Goal: Task Accomplishment & Management: Manage account settings

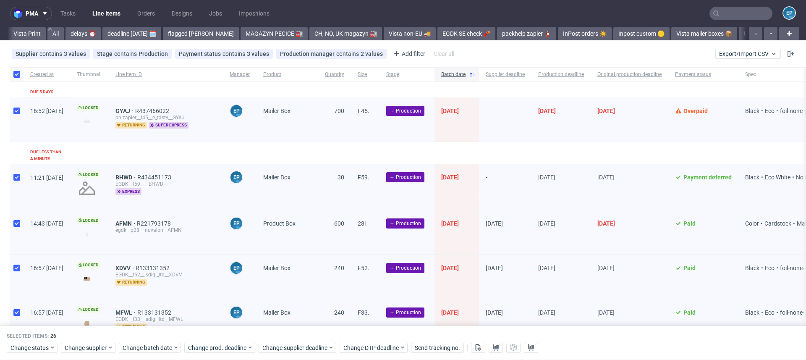
click at [744, 55] on span "Export/Import CSV" at bounding box center [748, 53] width 58 height 7
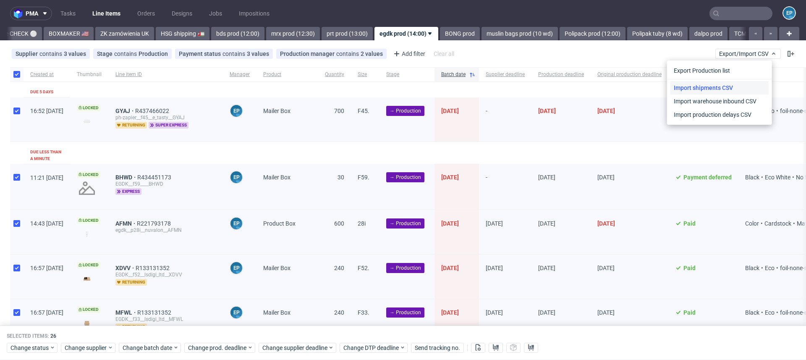
click at [725, 83] on link "Import shipments CSV" at bounding box center [719, 87] width 98 height 13
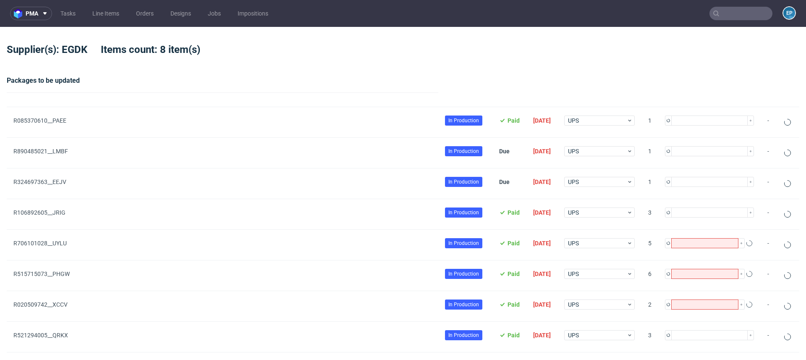
type input "1"
type input "3"
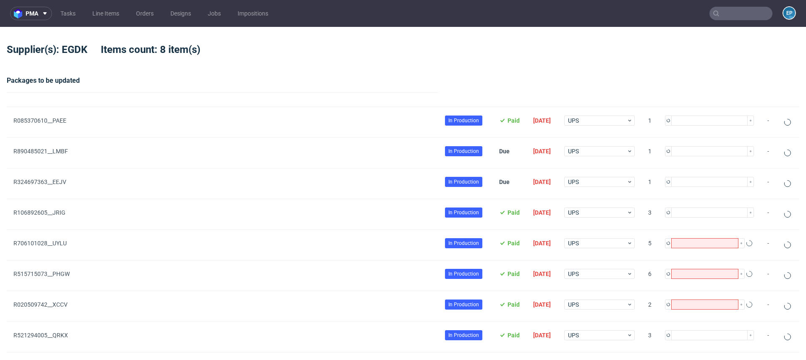
type input "5"
type input "1"
type input "3"
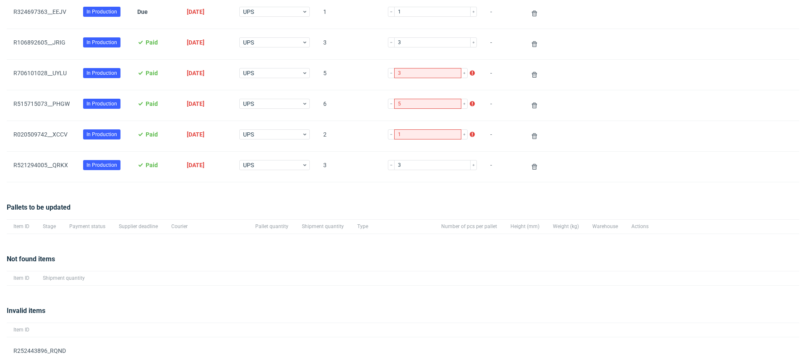
scroll to position [233, 0]
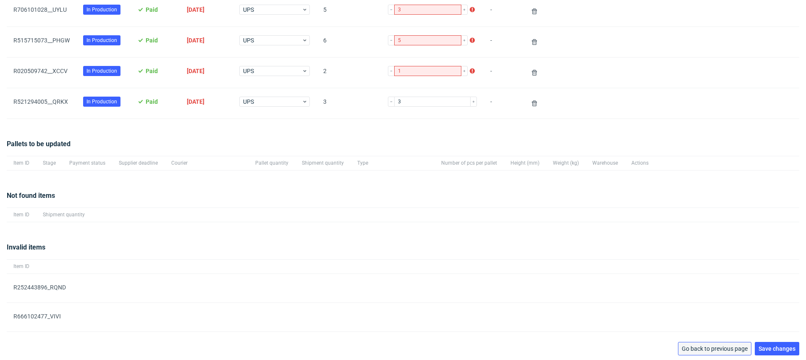
click at [730, 349] on span "Go back to previous page" at bounding box center [715, 348] width 66 height 6
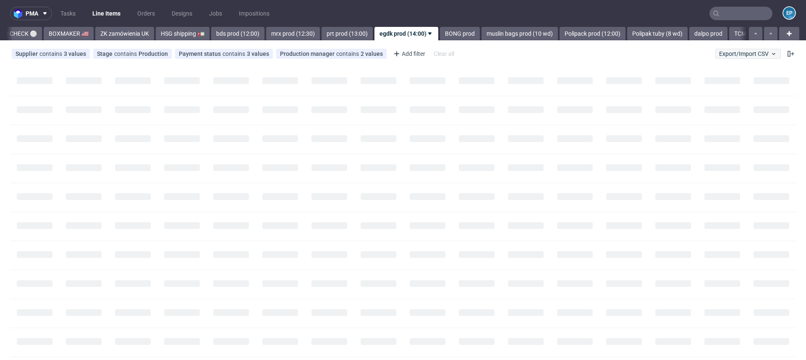
scroll to position [0, 802]
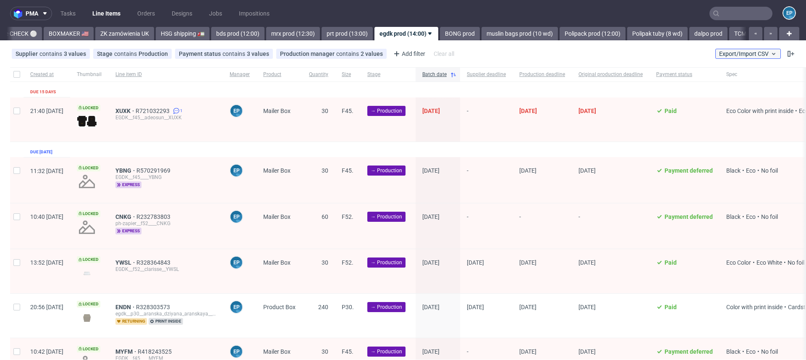
click at [727, 53] on span "Export/Import CSV" at bounding box center [748, 53] width 58 height 7
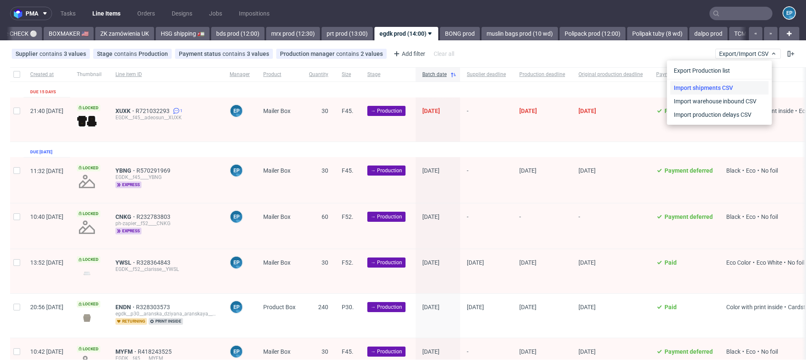
click at [717, 85] on link "Import shipments CSV" at bounding box center [719, 87] width 98 height 13
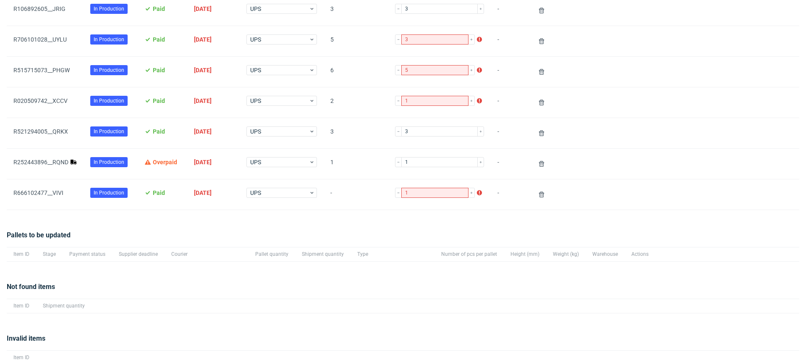
scroll to position [205, 0]
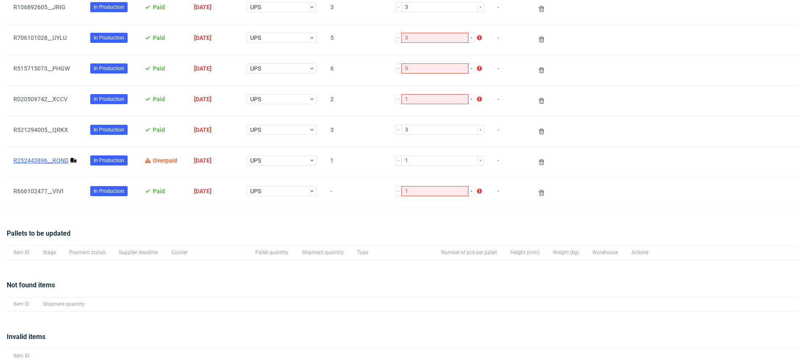
click at [53, 158] on link "R252443896__RQND" at bounding box center [40, 160] width 55 height 7
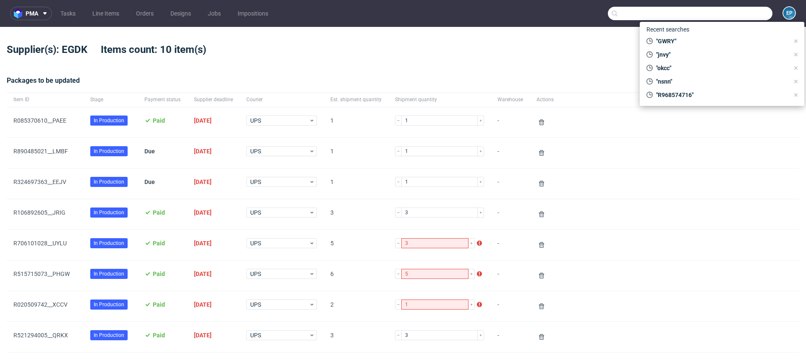
click at [737, 10] on input "text" at bounding box center [690, 13] width 165 height 13
paste input "PQGH"
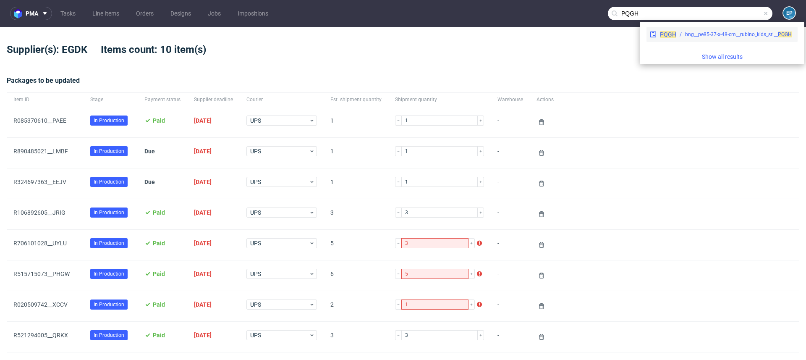
type input "PQGH"
click at [670, 37] on span "PQGH" at bounding box center [668, 34] width 16 height 7
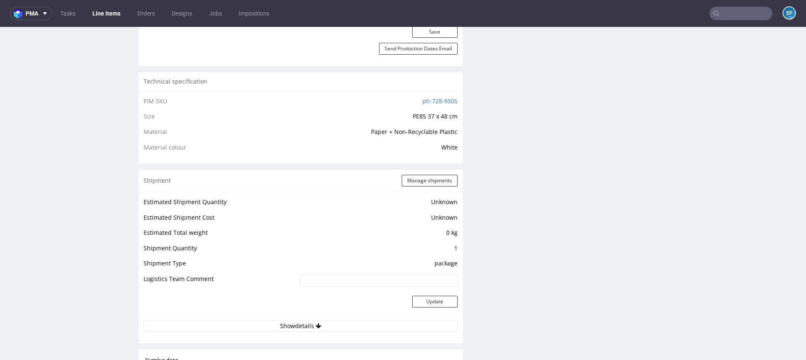
scroll to position [542, 0]
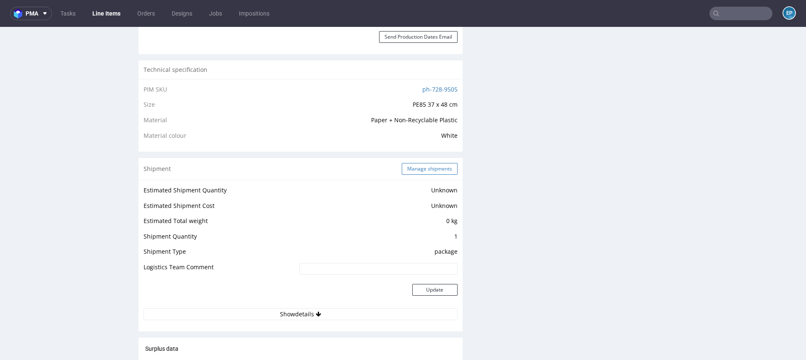
click at [433, 171] on button "Manage shipments" at bounding box center [430, 169] width 56 height 12
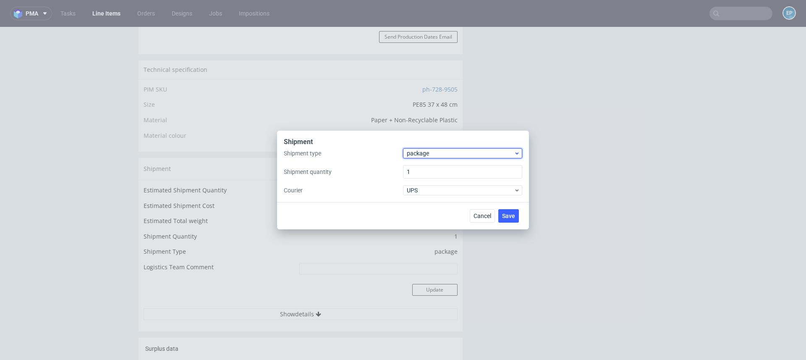
click at [425, 156] on span "package" at bounding box center [460, 153] width 107 height 8
click at [425, 167] on div "pallet" at bounding box center [462, 170] width 112 height 15
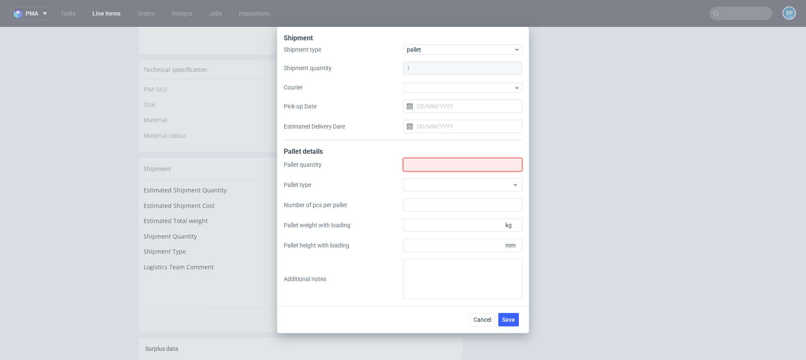
click at [425, 171] on input "Shipment type" at bounding box center [462, 164] width 119 height 13
type input "1"
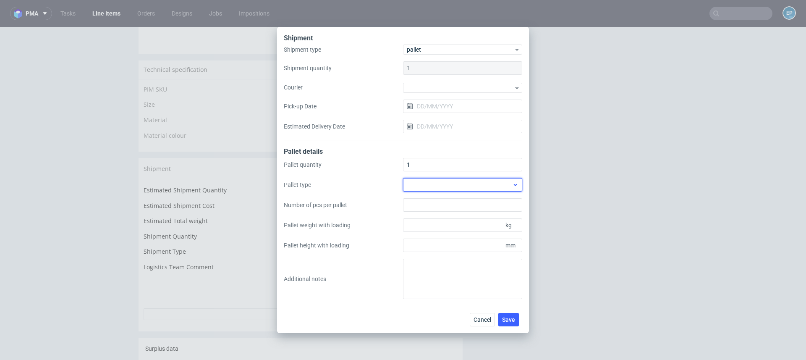
click at [424, 184] on div at bounding box center [462, 184] width 119 height 13
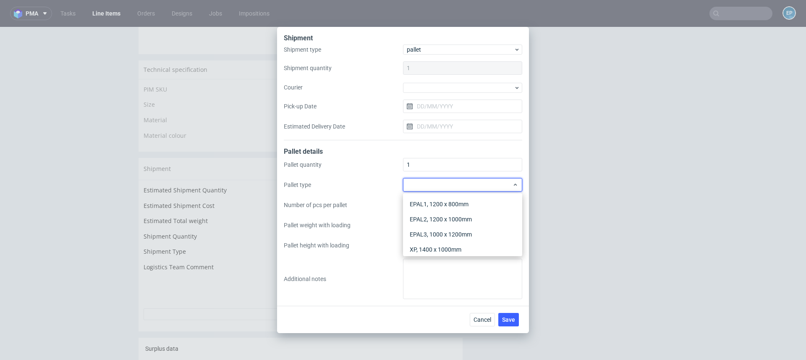
click at [424, 195] on div "EPAL1, 1200 x 800mm EPAL2, 1200 x 1000mm EPAL3, 1000 x 1200mm XP, 1400 x 1000mm…" at bounding box center [462, 224] width 119 height 63
click at [424, 204] on div "EPAL1, 1200 x 800mm" at bounding box center [462, 203] width 112 height 15
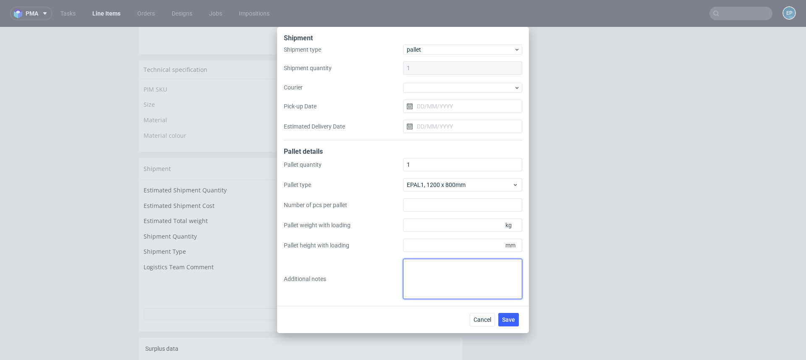
click at [424, 282] on textarea at bounding box center [462, 279] width 119 height 40
paste textarea "80X120X113 70KG"
type textarea "80X120X113 70KG"
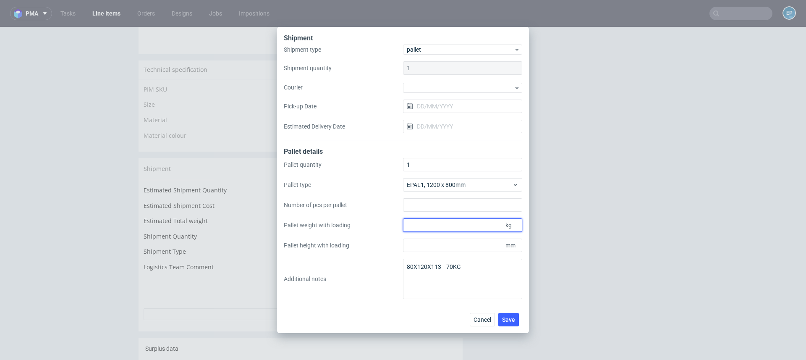
click at [436, 226] on input "Pallet weight with loading" at bounding box center [462, 224] width 119 height 13
type input "70"
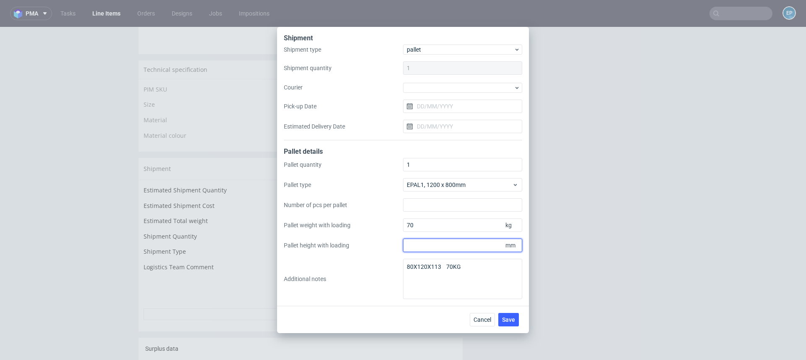
click at [445, 246] on input "Pallet height with loading" at bounding box center [462, 244] width 119 height 13
type input "1130"
click at [516, 319] on button "Save" at bounding box center [508, 319] width 21 height 13
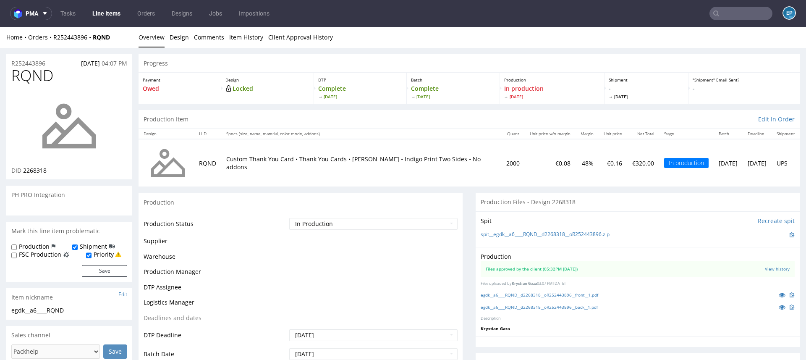
scroll to position [191, 0]
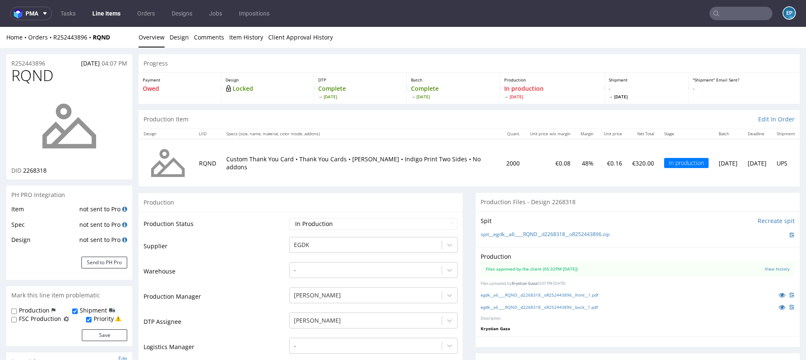
drag, startPoint x: 120, startPoint y: 43, endPoint x: 54, endPoint y: 35, distance: 66.0
click at [54, 35] on div "Home Orders R252443896 RQND Overview Design Comments Item History Client Approv…" at bounding box center [403, 37] width 806 height 21
copy div "R252443896 RQND"
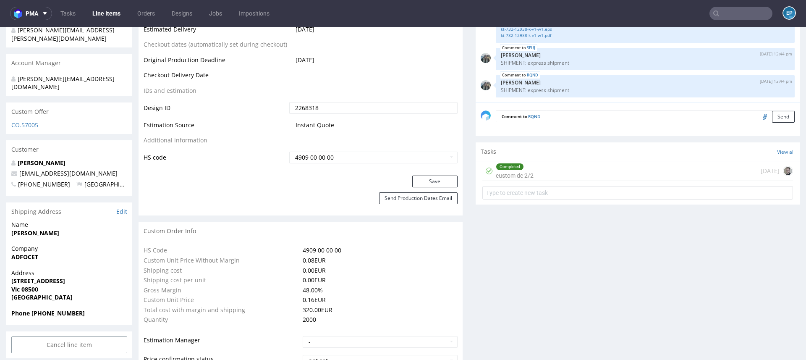
scroll to position [0, 0]
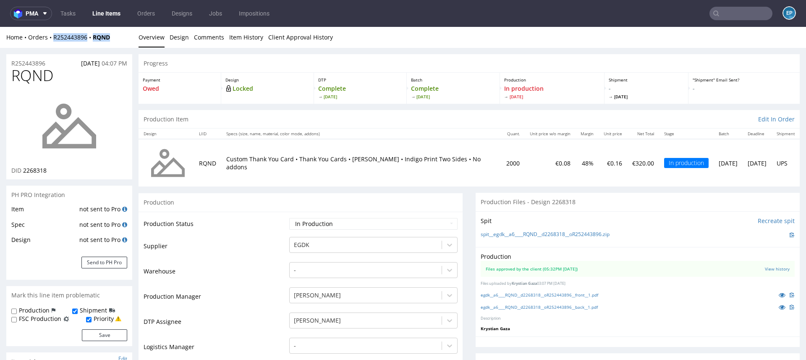
click at [37, 88] on link at bounding box center [69, 126] width 67 height 81
click at [712, 13] on input "text" at bounding box center [740, 13] width 63 height 13
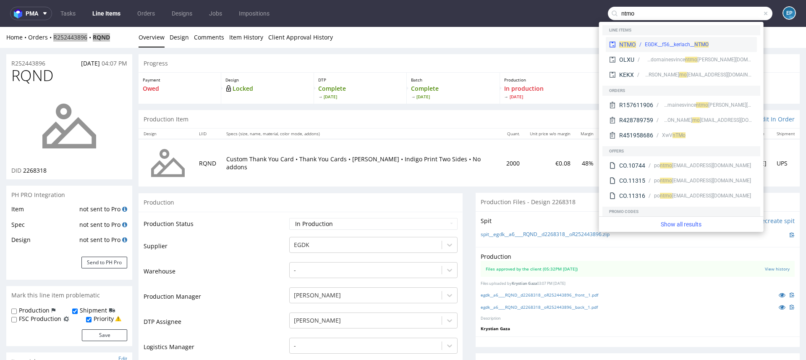
type input "ntmo"
click at [636, 40] on div "NTMO EGDK__f56__kerlach__ NTMO" at bounding box center [681, 44] width 151 height 15
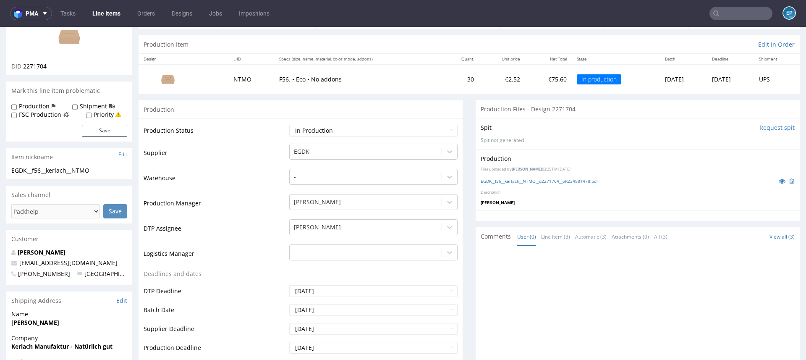
scroll to position [78, 0]
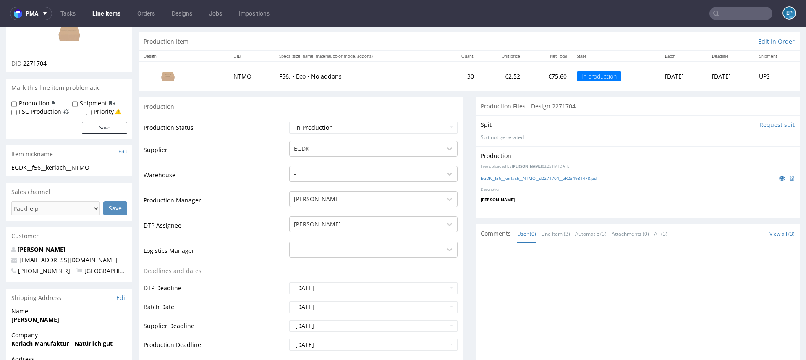
click at [745, 3] on nav "pma Tasks Line Items Orders Designs Jobs Impositions EP" at bounding box center [403, 13] width 806 height 27
click at [743, 11] on input "text" at bounding box center [740, 13] width 63 height 13
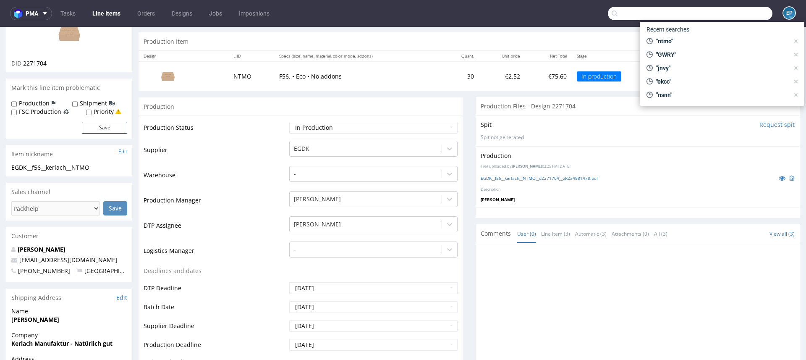
paste input "PSXG"
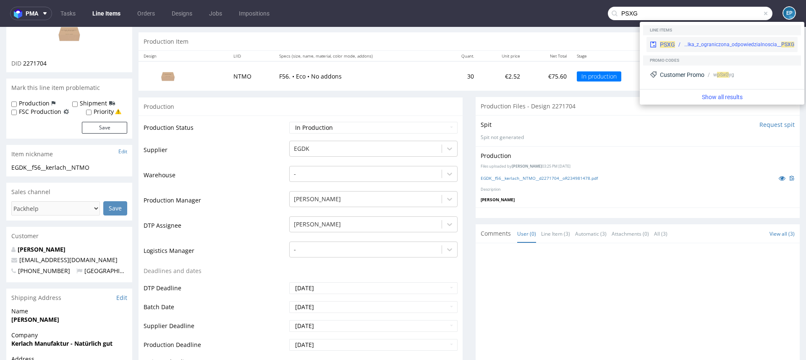
type input "PSXG"
click at [698, 44] on div "ph-zapier__f59__parason_spolka_z_ograniczona_odpowiedzialnoscia__ PSXG" at bounding box center [739, 45] width 110 height 8
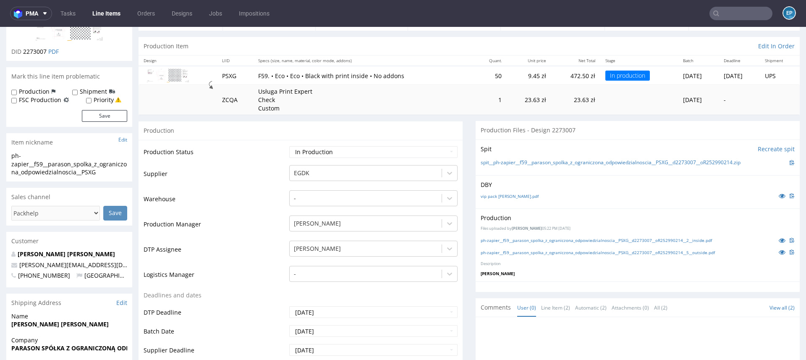
scroll to position [76, 0]
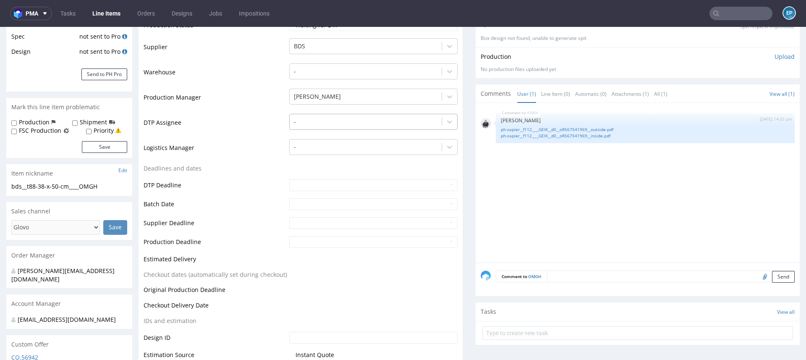
scroll to position [207, 0]
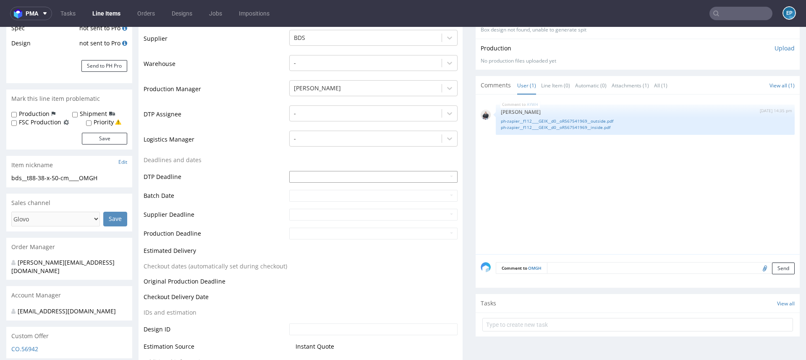
click at [314, 173] on input "text" at bounding box center [373, 177] width 168 height 12
click at [333, 127] on td "15" at bounding box center [333, 126] width 13 height 13
type input "[DATE]"
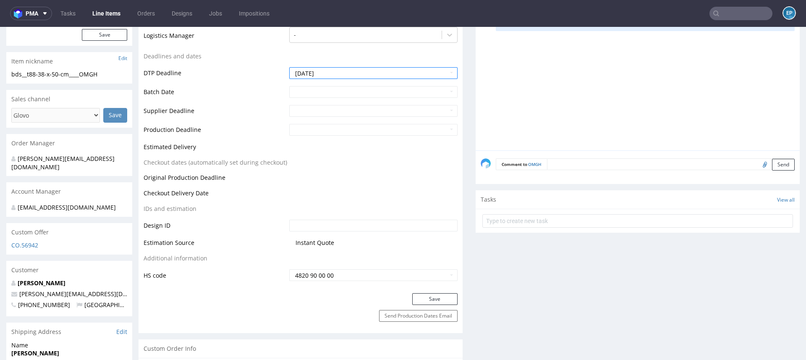
scroll to position [319, 0]
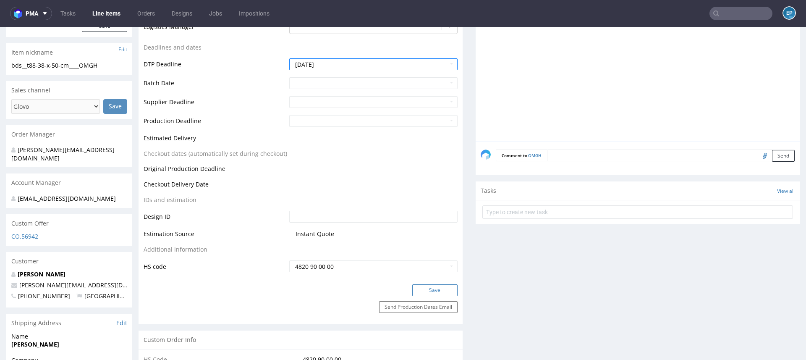
click at [424, 292] on button "Save" at bounding box center [434, 290] width 45 height 12
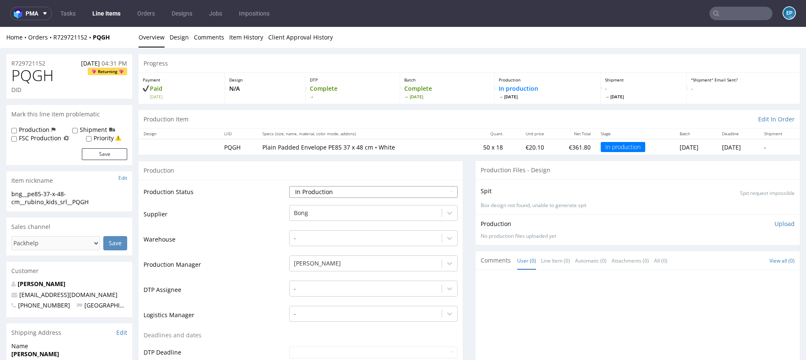
click at [337, 191] on select "Waiting for Artwork Waiting for Diecut Waiting for Mockup Waiting for DTP Waiti…" at bounding box center [373, 192] width 168 height 12
select select "production_complete"
click at [289, 186] on select "Waiting for Artwork Waiting for Diecut Waiting for Mockup Waiting for DTP Waiti…" at bounding box center [373, 192] width 168 height 12
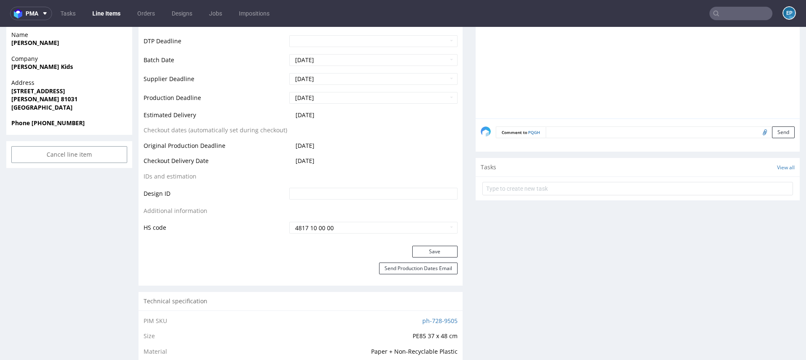
scroll to position [318, 0]
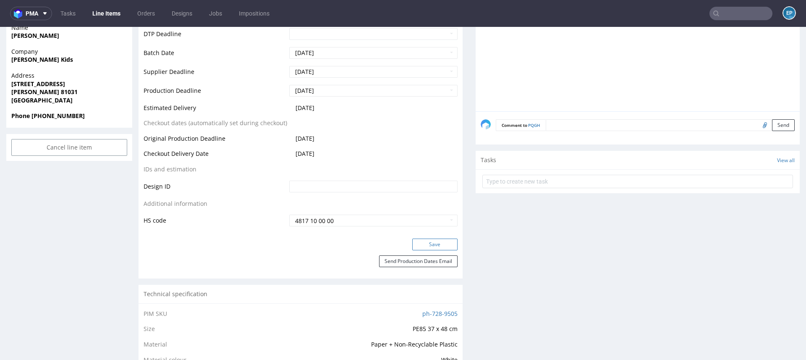
click at [426, 245] on button "Save" at bounding box center [434, 244] width 45 height 12
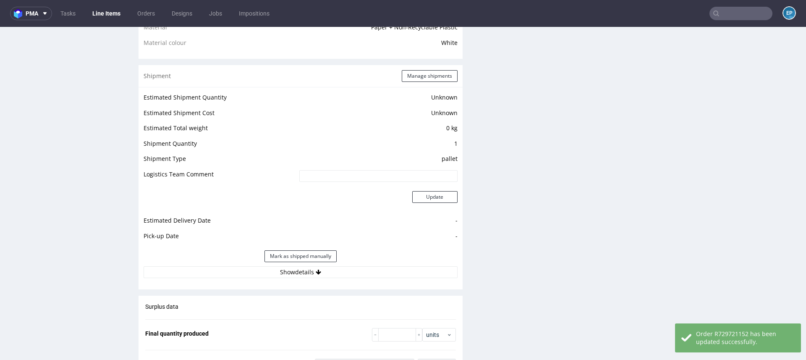
scroll to position [1069, 0]
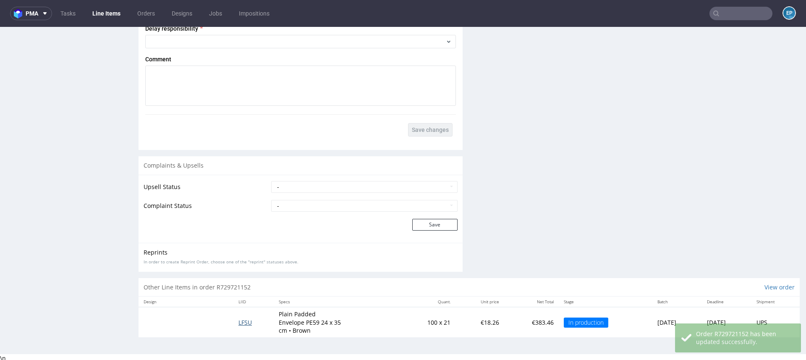
click at [241, 321] on span "LFSU" at bounding box center [244, 322] width 13 height 8
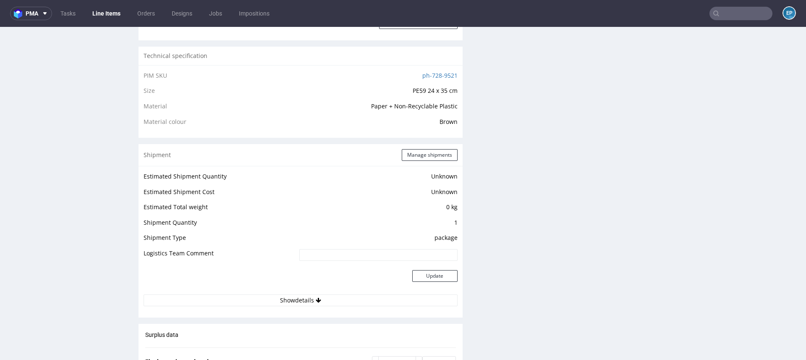
scroll to position [568, 0]
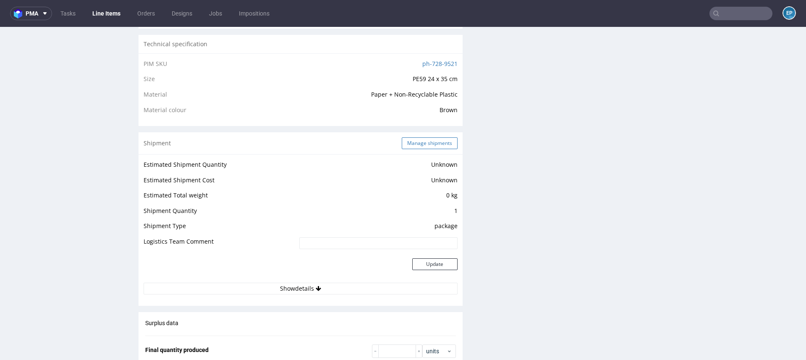
click at [413, 144] on button "Manage shipments" at bounding box center [430, 143] width 56 height 12
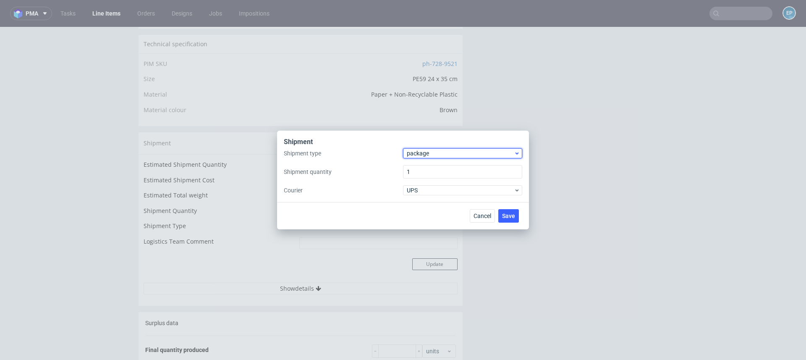
click at [417, 151] on span "package" at bounding box center [460, 153] width 107 height 8
click at [418, 167] on div "pallet" at bounding box center [462, 170] width 112 height 15
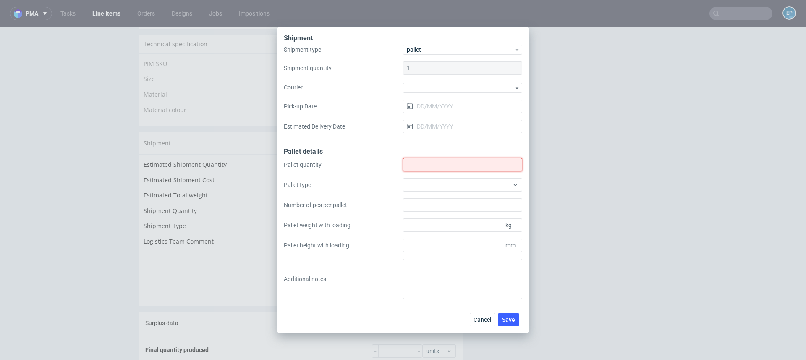
click at [417, 165] on input "Shipment type" at bounding box center [462, 164] width 119 height 13
type input "1"
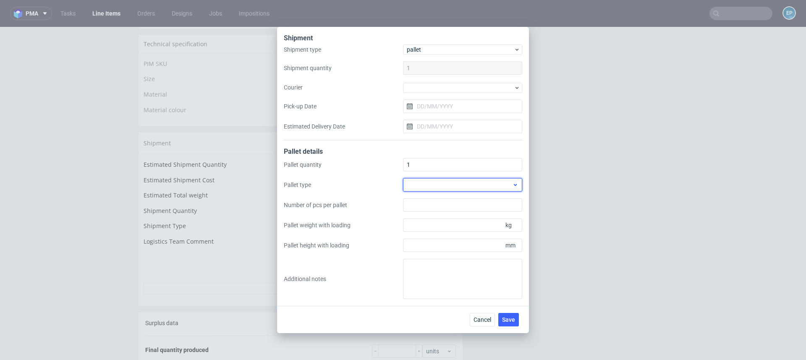
click at [419, 183] on div at bounding box center [462, 184] width 119 height 13
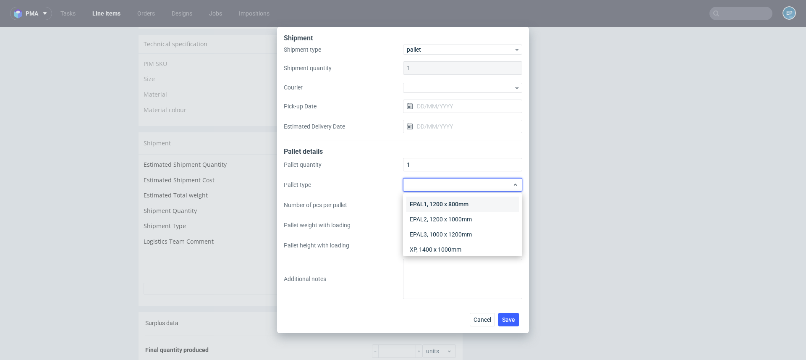
click at [421, 198] on div "EPAL1, 1200 x 800mm" at bounding box center [462, 203] width 112 height 15
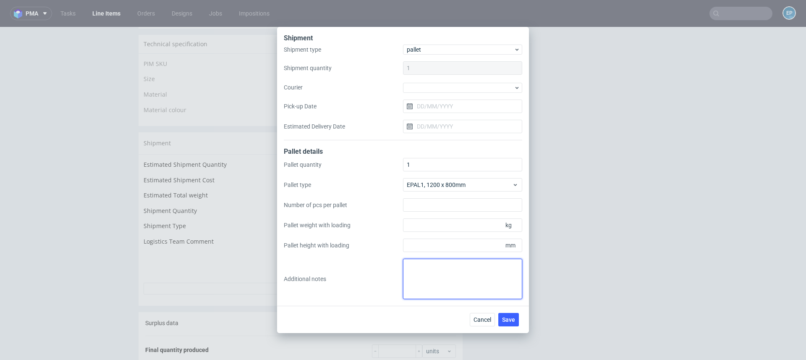
click at [429, 267] on textarea at bounding box center [462, 279] width 119 height 40
paste textarea "80X120X 145 85KG"
type textarea "80X120X 145 85KG"
click at [514, 319] on span "Save" at bounding box center [508, 320] width 13 height 6
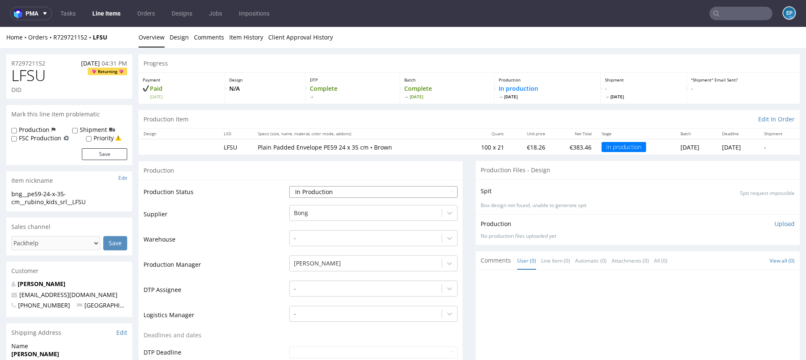
click at [395, 191] on select "Waiting for Artwork Waiting for Diecut Waiting for Mockup Waiting for DTP Waiti…" at bounding box center [373, 192] width 168 height 12
select select "production_complete"
click at [289, 186] on select "Waiting for Artwork Waiting for Diecut Waiting for Mockup Waiting for DTP Waiti…" at bounding box center [373, 192] width 168 height 12
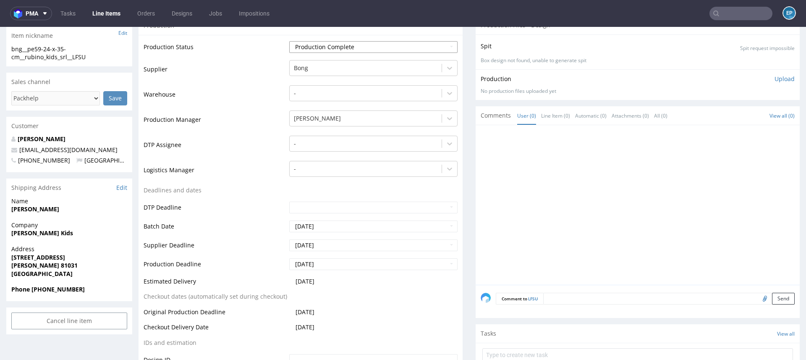
scroll to position [361, 0]
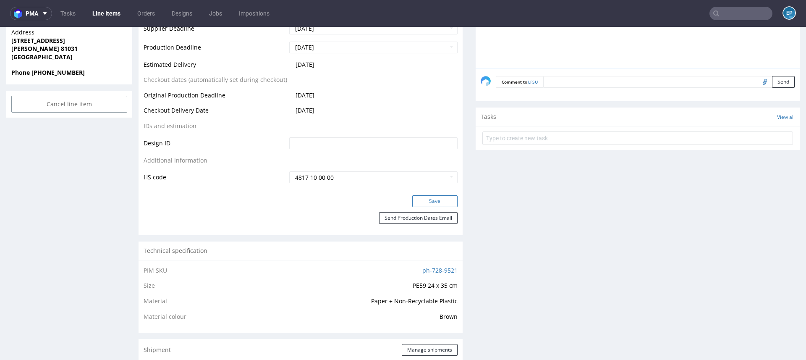
click at [417, 196] on button "Save" at bounding box center [434, 201] width 45 height 12
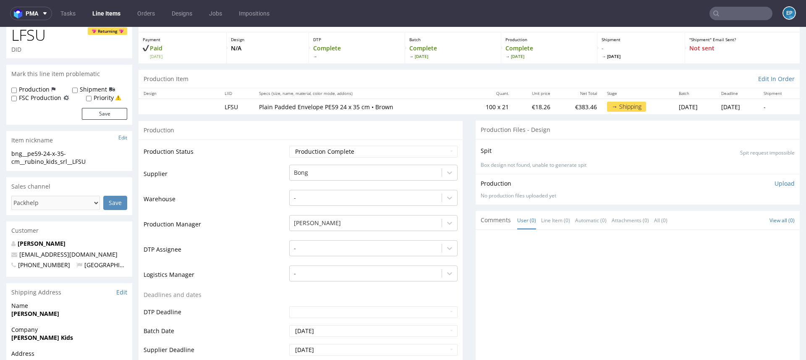
scroll to position [0, 0]
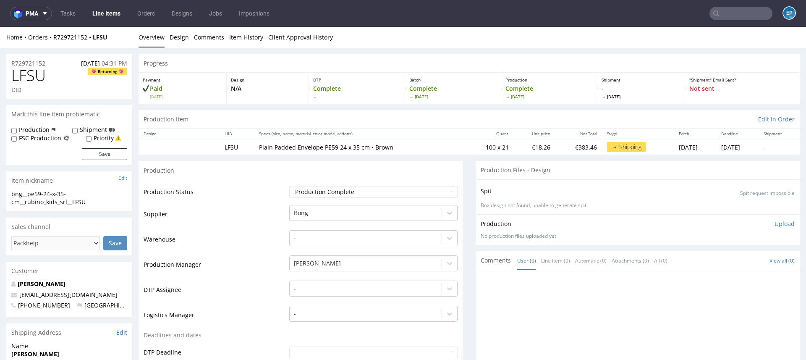
click at [104, 14] on link "Line Items" at bounding box center [106, 13] width 38 height 13
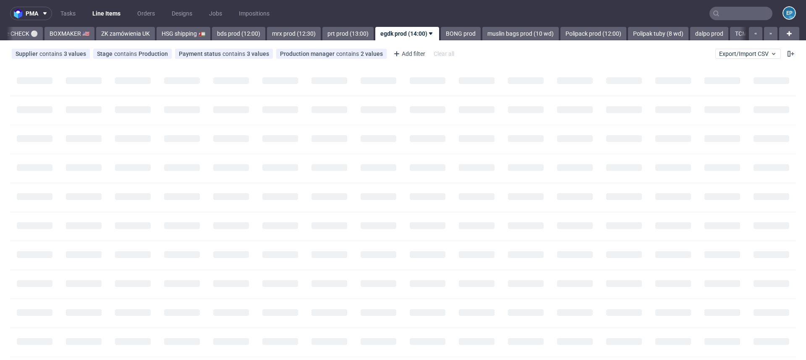
scroll to position [0, 802]
click at [440, 30] on link "BONG prod" at bounding box center [460, 33] width 40 height 13
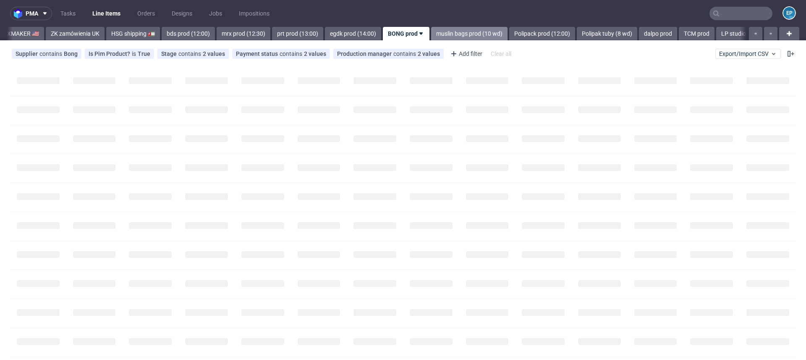
click at [437, 33] on link "muslin bags prod (10 wd)" at bounding box center [469, 33] width 76 height 13
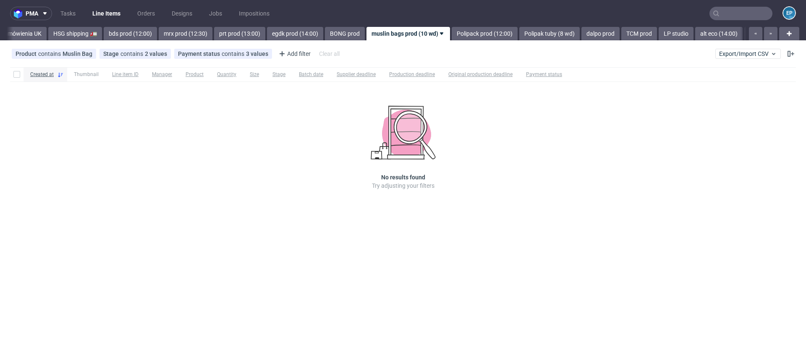
scroll to position [0, 906]
click at [328, 38] on link "BONG prod" at bounding box center [348, 33] width 40 height 13
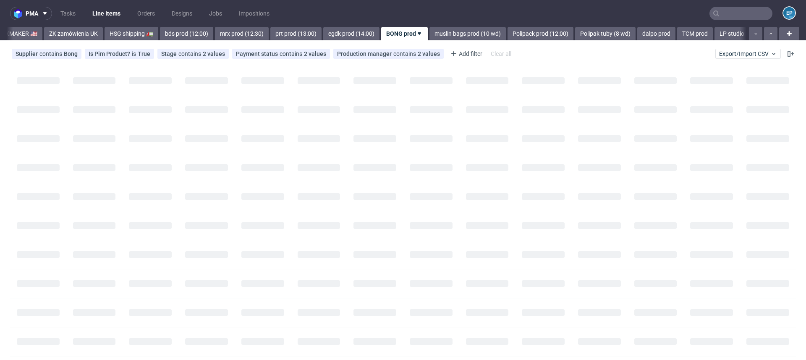
scroll to position [0, 851]
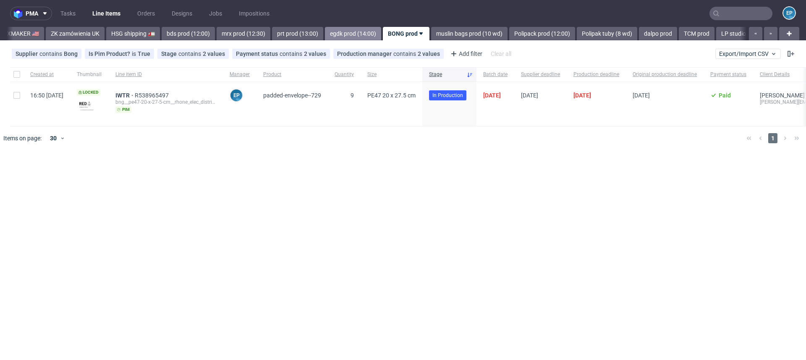
click at [325, 31] on link "egdk prod (14:00)" at bounding box center [353, 33] width 56 height 13
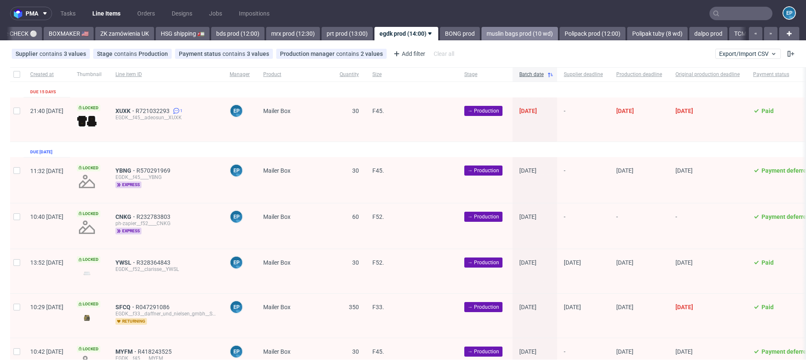
click at [481, 35] on link "muslin bags prod (10 wd)" at bounding box center [519, 33] width 76 height 13
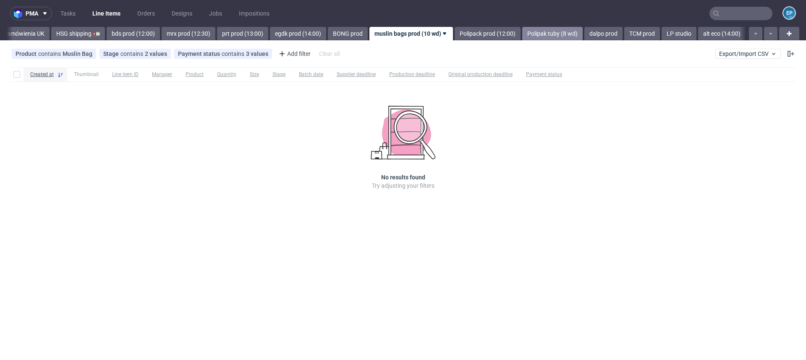
click at [522, 34] on link "Polipak tuby (8 wd)" at bounding box center [552, 33] width 60 height 13
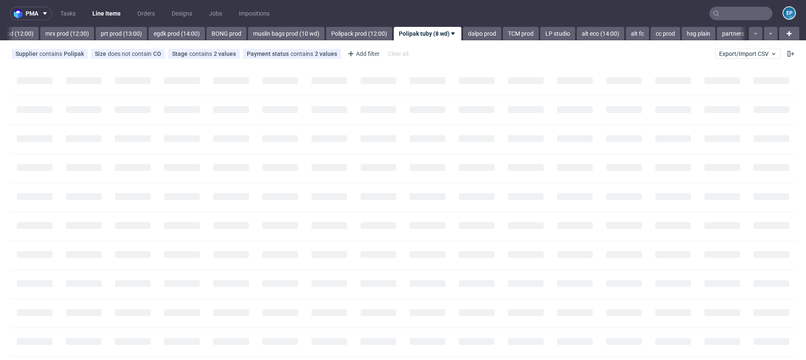
scroll to position [0, 1049]
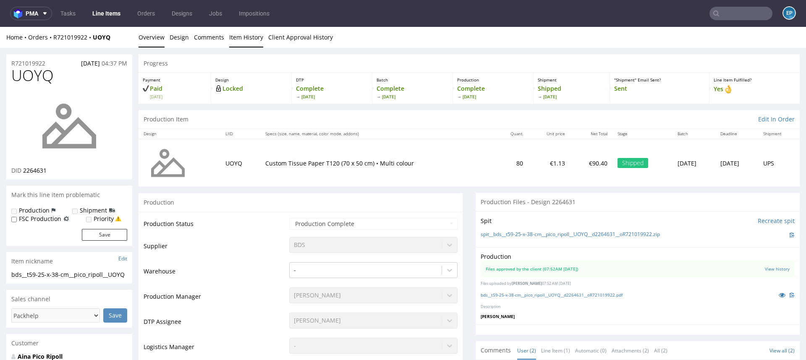
click at [234, 39] on link "Item History" at bounding box center [246, 37] width 34 height 21
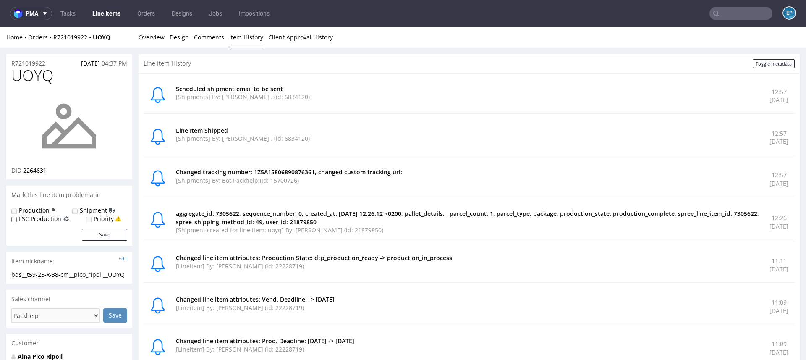
click at [167, 37] on li "Overview" at bounding box center [154, 37] width 31 height 8
click at [182, 40] on link "Design" at bounding box center [179, 37] width 19 height 21
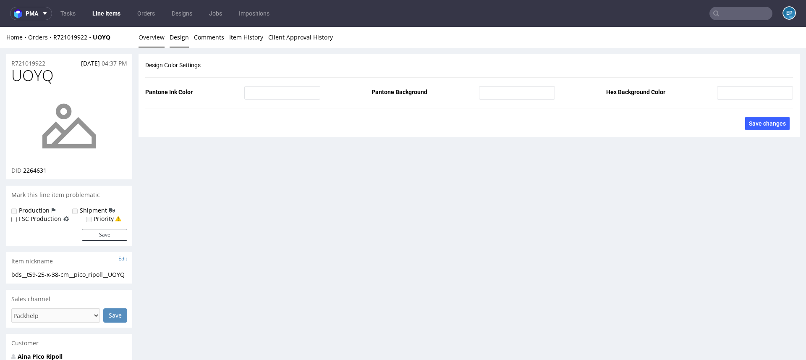
click at [145, 40] on link "Overview" at bounding box center [152, 37] width 26 height 21
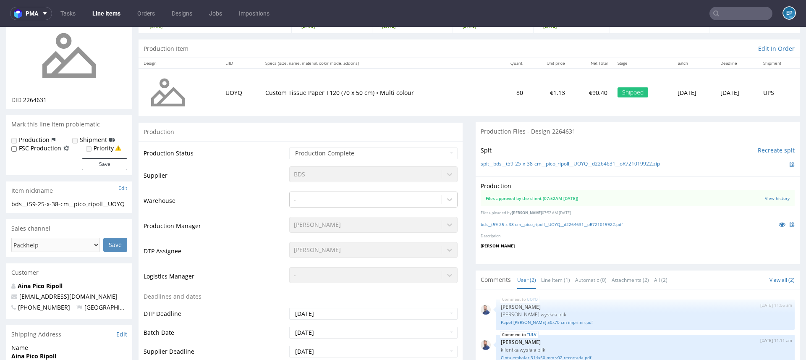
scroll to position [73, 0]
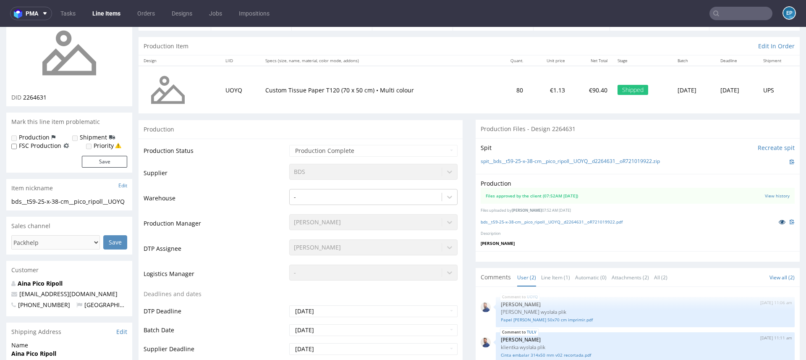
click at [779, 222] on icon at bounding box center [782, 222] width 7 height 6
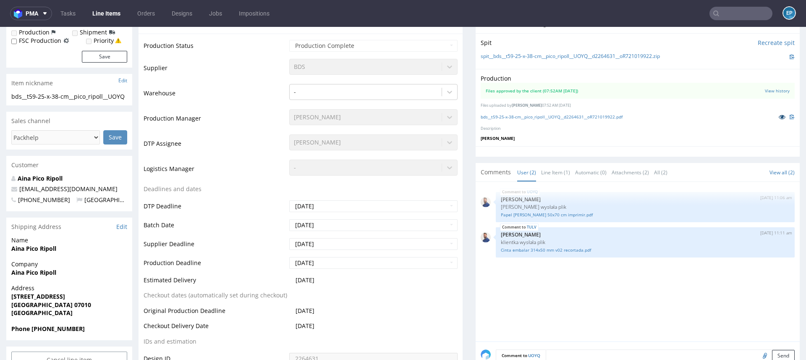
scroll to position [179, 0]
click at [547, 167] on link "Line Item (1)" at bounding box center [555, 171] width 29 height 18
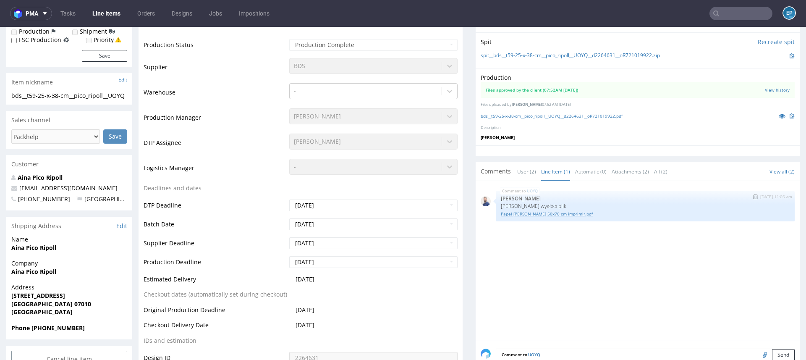
click at [562, 213] on link "Papel de seda 50x70 cm imprimir.pdf" at bounding box center [645, 214] width 289 height 6
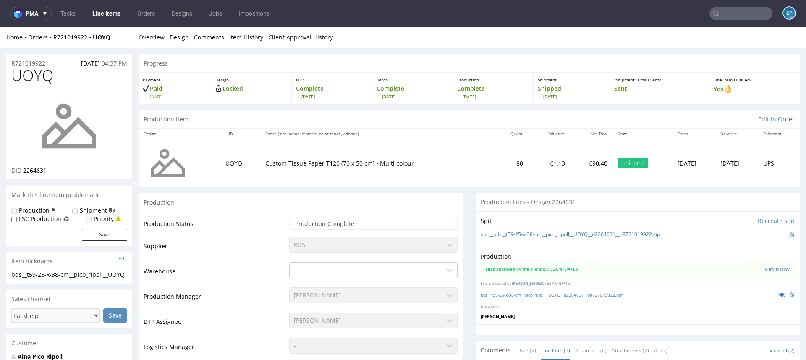
click at [115, 16] on link "Line Items" at bounding box center [106, 13] width 38 height 13
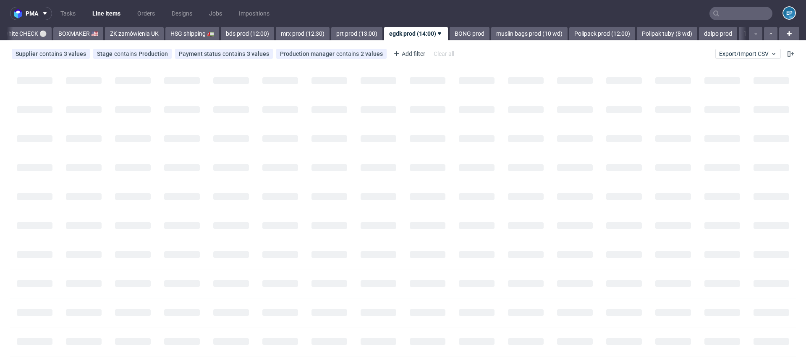
scroll to position [0, 802]
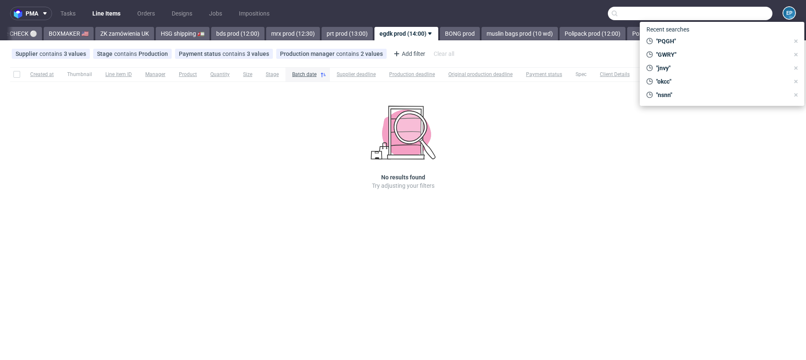
click at [731, 17] on input "text" at bounding box center [690, 13] width 165 height 13
paste input "NTMO"
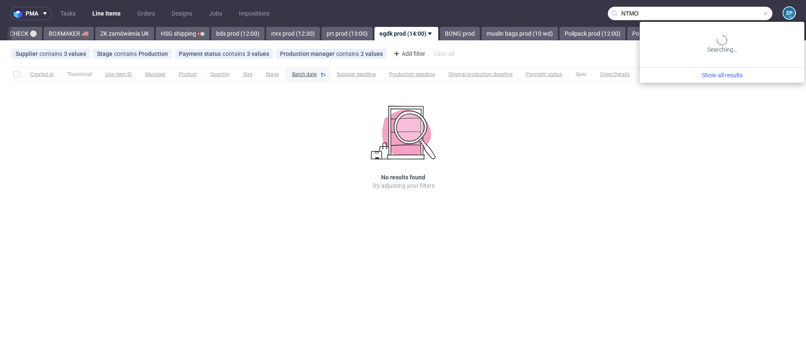
type input "NTMO"
click at [601, 60] on div "Supplier contains 3 values EGDK, 374, ENAF Studio Stage contains Production Pay…" at bounding box center [403, 54] width 806 height 20
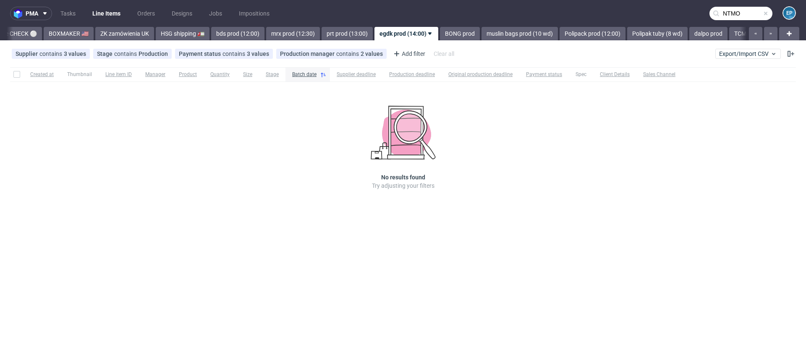
click at [753, 48] on div "Supplier contains 3 values EGDK, 374, ENAF Studio Stage contains Production Pay…" at bounding box center [403, 54] width 806 height 20
click at [754, 53] on span "Export/Import CSV" at bounding box center [748, 53] width 58 height 7
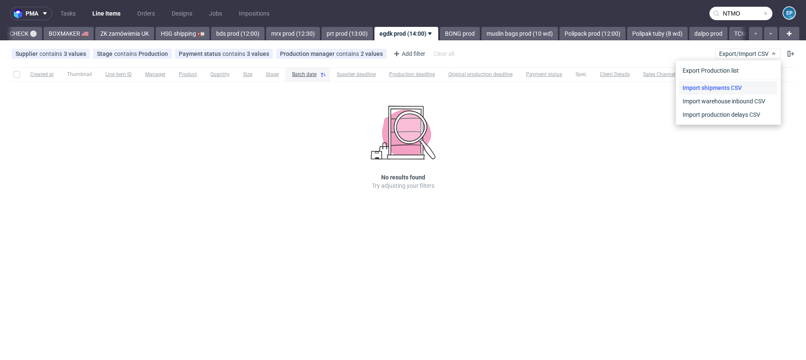
click at [743, 86] on link "Import shipments CSV" at bounding box center [728, 87] width 98 height 13
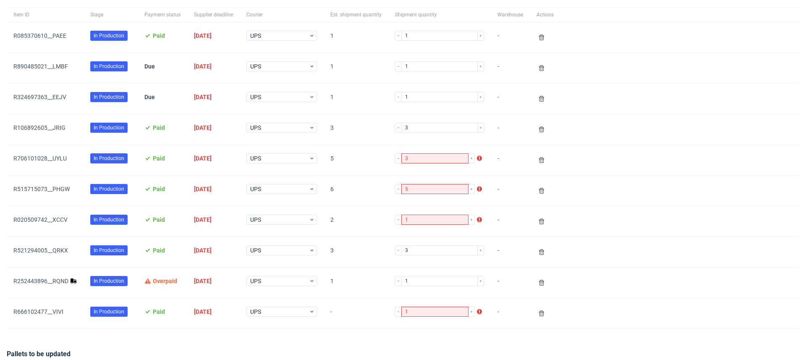
scroll to position [237, 0]
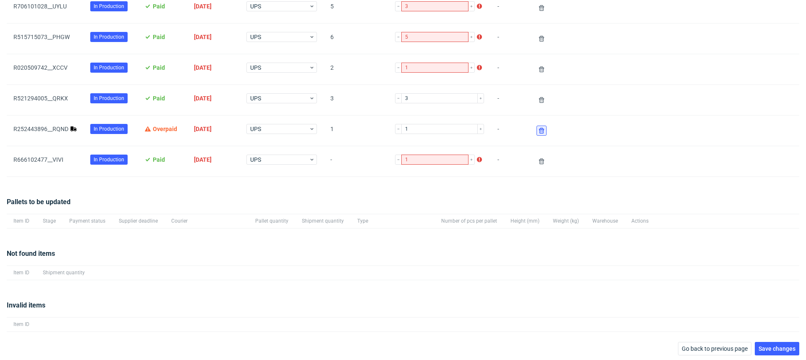
click at [538, 130] on icon at bounding box center [541, 130] width 7 height 7
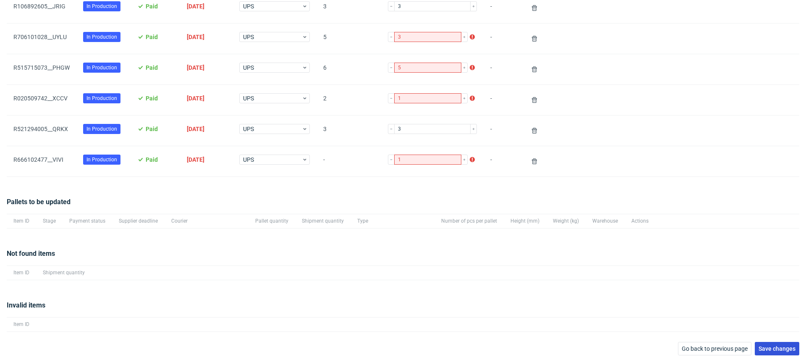
click at [762, 348] on span "Save changes" at bounding box center [777, 348] width 37 height 6
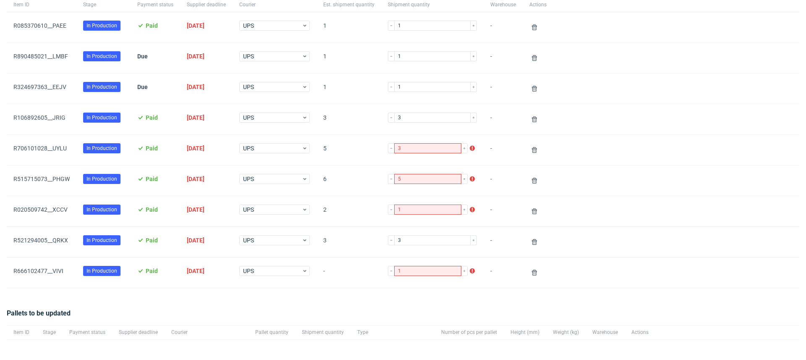
scroll to position [0, 0]
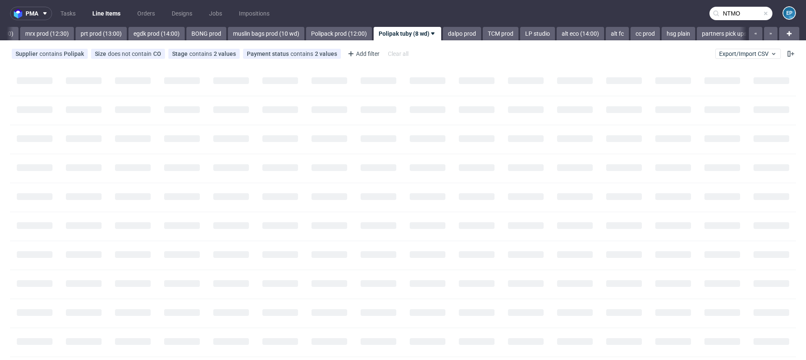
scroll to position [0, 1049]
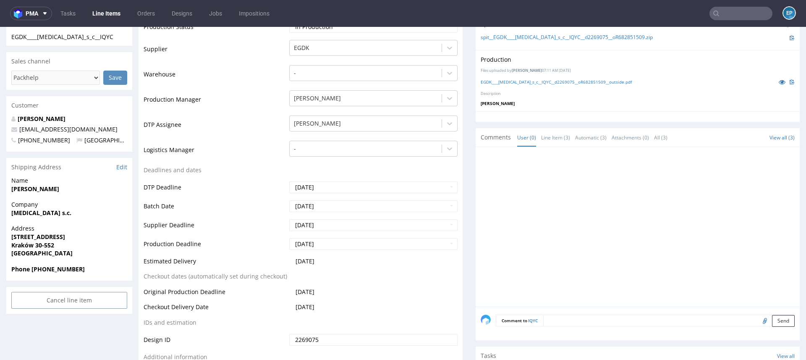
scroll to position [224, 0]
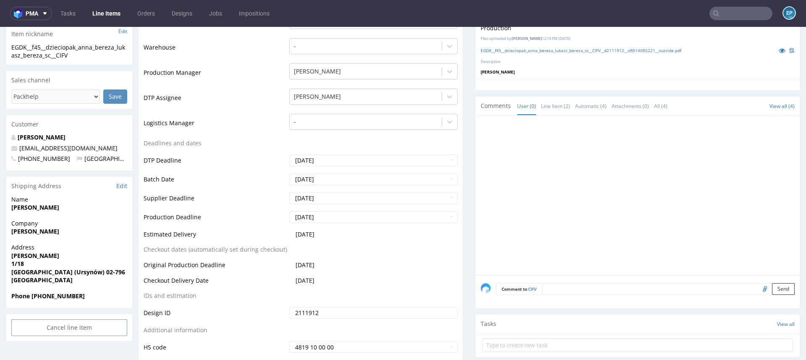
scroll to position [207, 0]
click at [99, 15] on link "Line Items" at bounding box center [106, 13] width 38 height 13
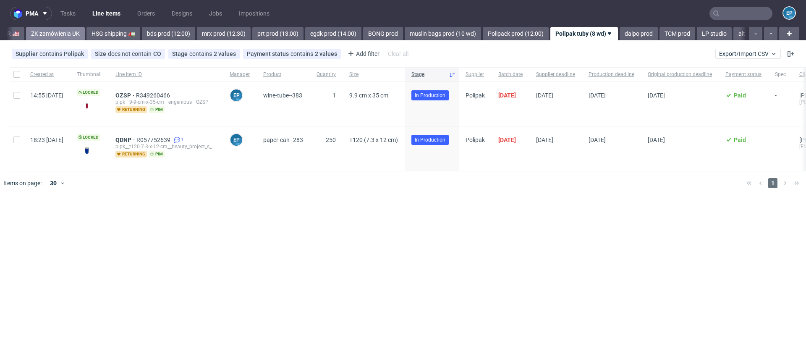
click at [92, 32] on div "Vista Print All delays ⏰ deadline today 🗓️ flagged Ewa 🚩 MAGAZYN PECICE 🏭 CH, N…" at bounding box center [377, 33] width 740 height 13
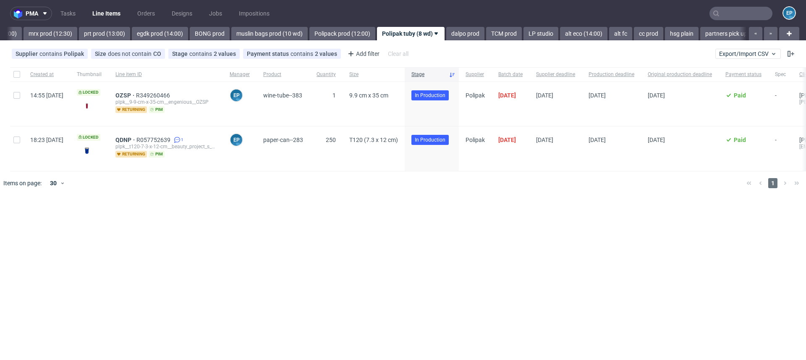
click at [92, 32] on link "prt prod (13:00)" at bounding box center [104, 33] width 51 height 13
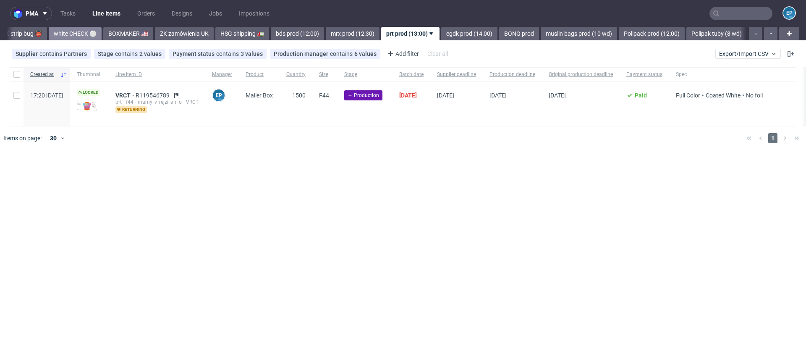
click at [63, 33] on link "white CHECK ⚪️" at bounding box center [75, 33] width 53 height 13
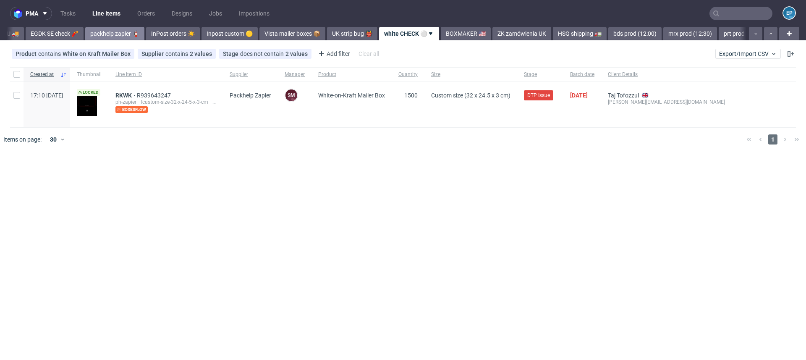
click at [85, 32] on link "packhelp zapier 🧯" at bounding box center [114, 33] width 59 height 13
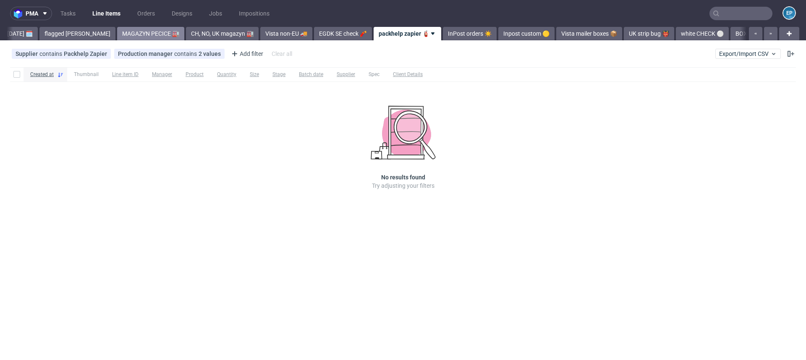
click at [130, 33] on link "MAGAZYN PECICE 🏭" at bounding box center [150, 33] width 67 height 13
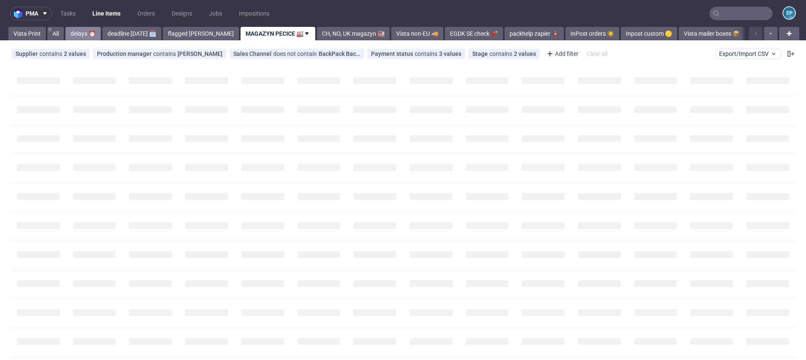
click at [86, 31] on link "delays ⏰" at bounding box center [82, 33] width 35 height 13
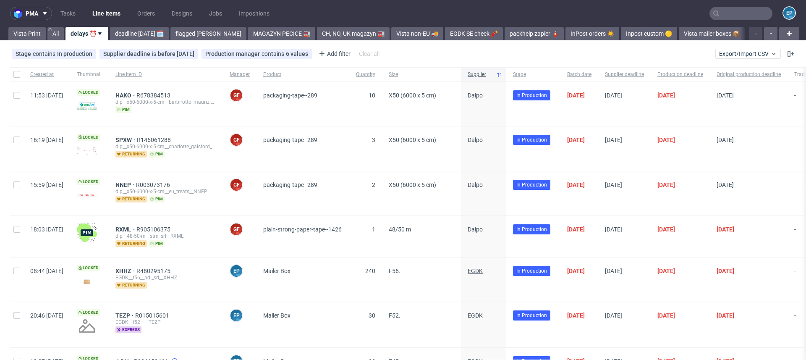
click at [483, 270] on span "EGDK" at bounding box center [475, 270] width 15 height 7
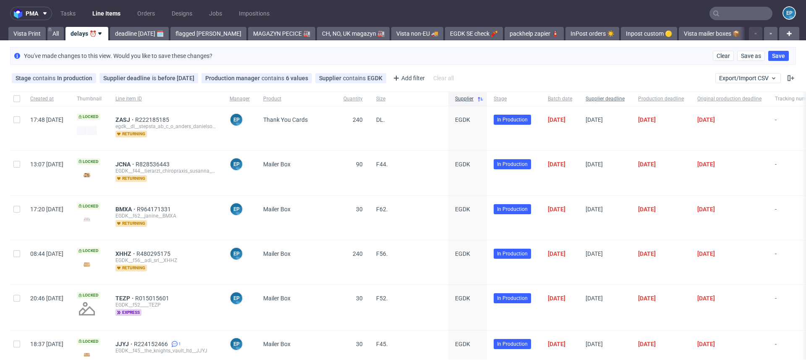
click at [625, 97] on span "Supplier deadline" at bounding box center [605, 98] width 39 height 7
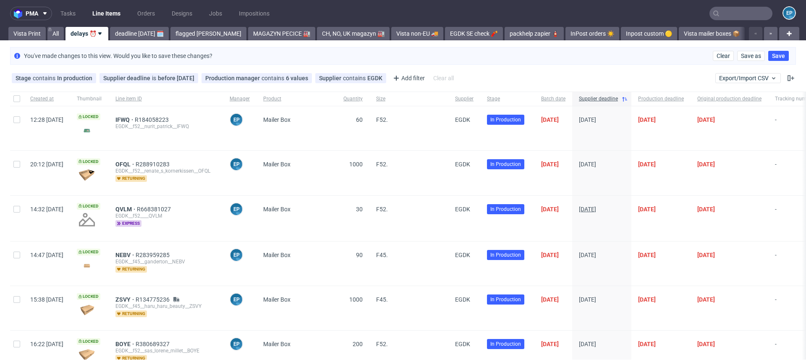
click at [596, 207] on span "08/10/2025" at bounding box center [587, 209] width 17 height 7
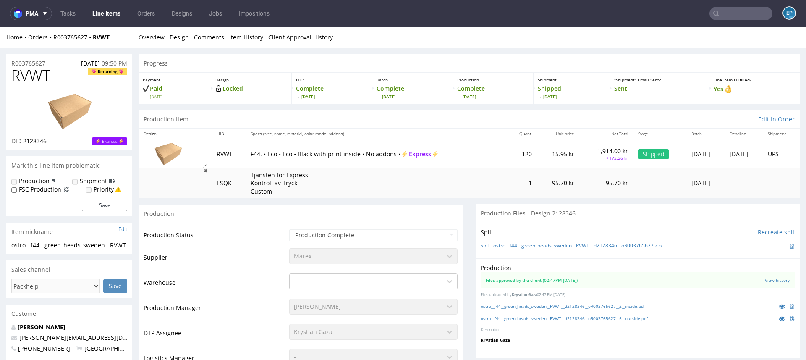
click at [230, 44] on link "Item History" at bounding box center [246, 37] width 34 height 21
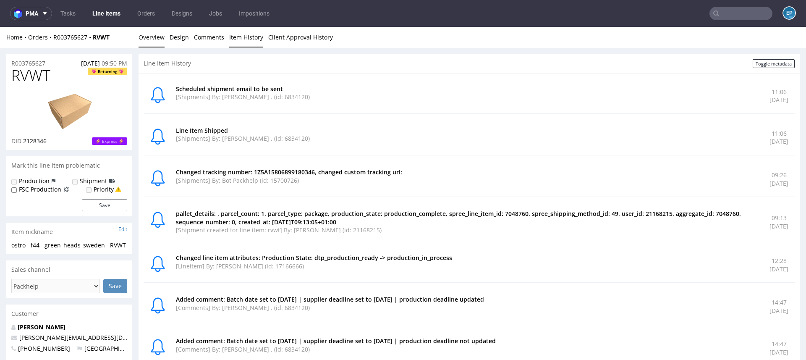
click at [149, 37] on link "Overview" at bounding box center [152, 37] width 26 height 21
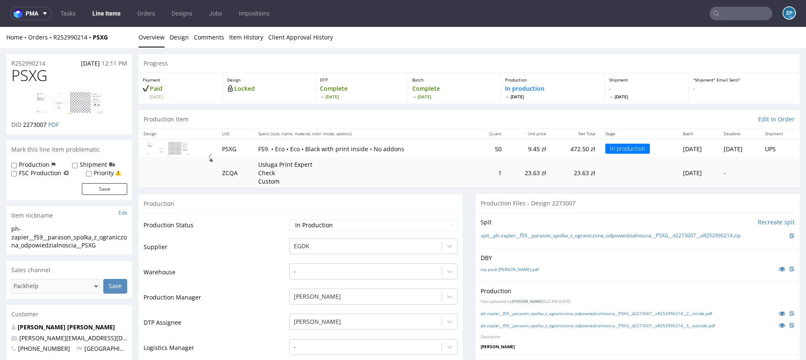
scroll to position [76, 0]
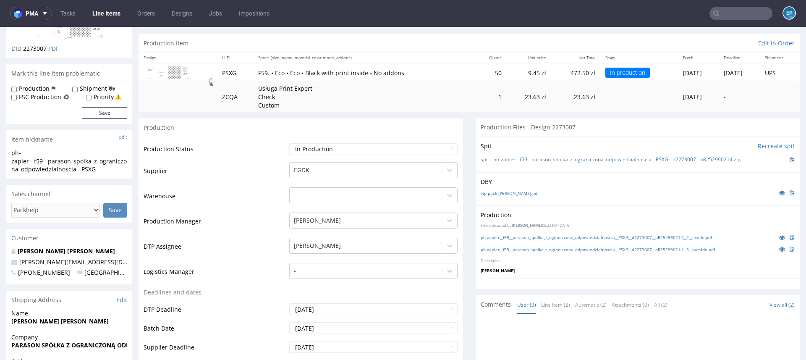
click at [727, 16] on input "text" at bounding box center [740, 13] width 63 height 13
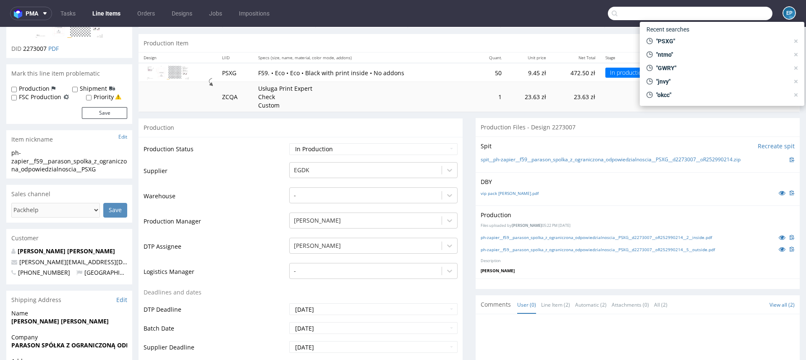
paste input "R413845624"
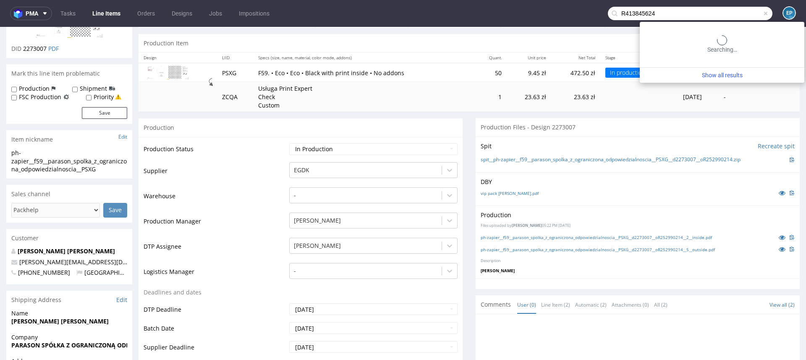
type input "R413845624"
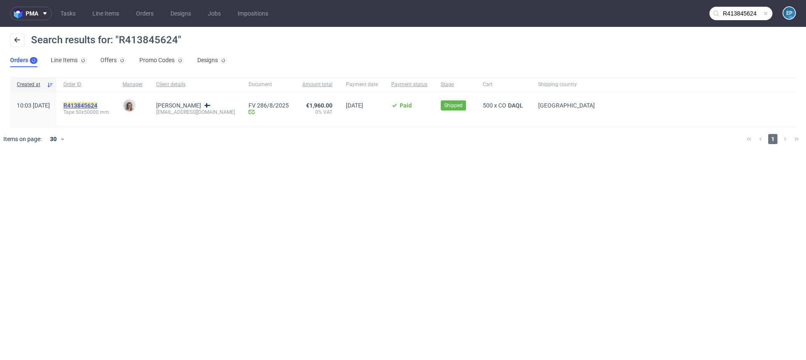
click at [97, 105] on mark "R413845624" at bounding box center [80, 105] width 34 height 7
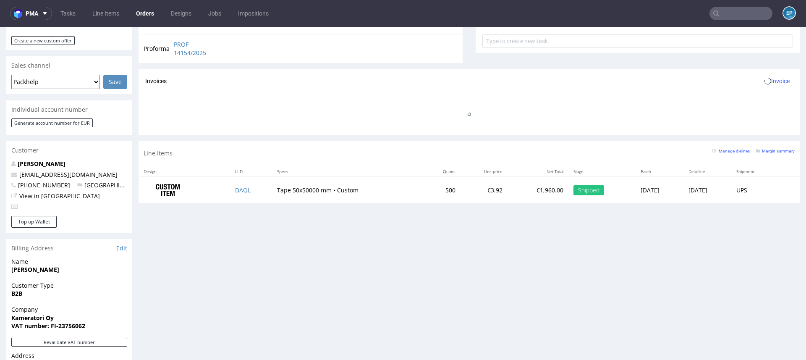
scroll to position [355, 0]
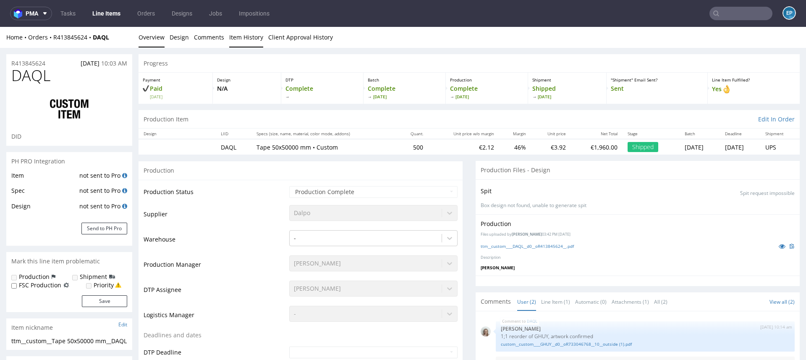
click at [243, 39] on link "Item History" at bounding box center [246, 37] width 34 height 21
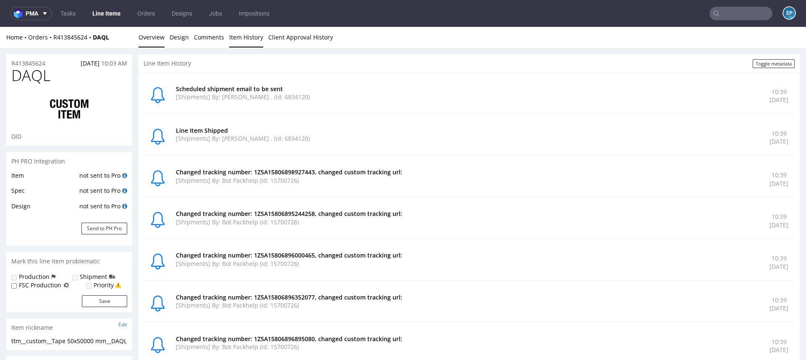
click at [150, 39] on link "Overview" at bounding box center [152, 37] width 26 height 21
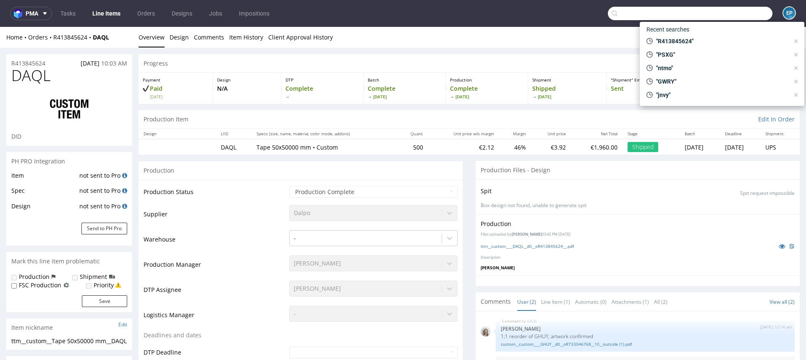
click at [730, 20] on input "text" at bounding box center [690, 13] width 165 height 13
paste input "R288910283__OFQL"
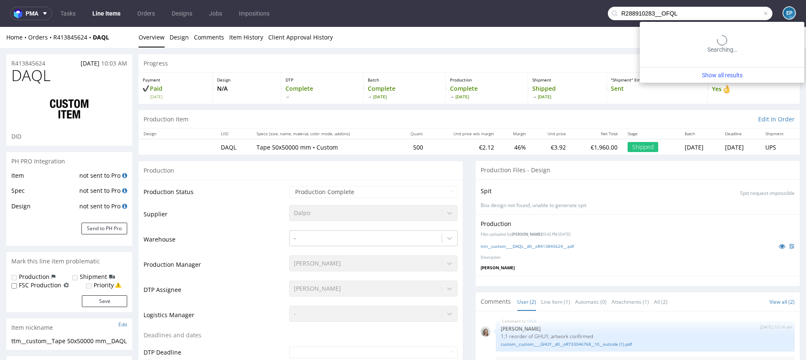
click at [651, 13] on input "R288910283__OFQL" at bounding box center [690, 13] width 165 height 13
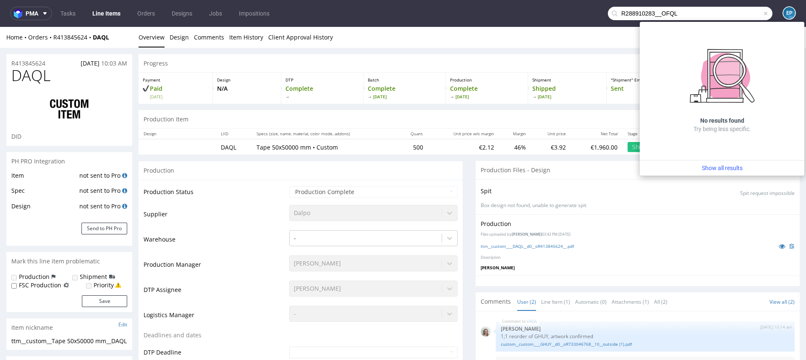
click at [654, 14] on input "R288910283__OFQL" at bounding box center [690, 13] width 165 height 13
type input "OFQL"
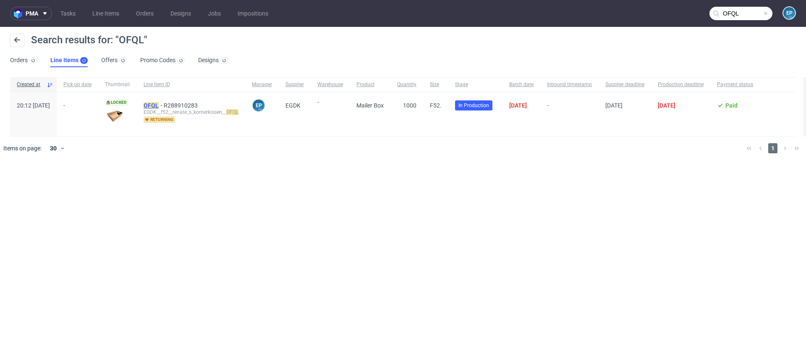
click at [159, 102] on mark "OFQL" at bounding box center [151, 105] width 15 height 7
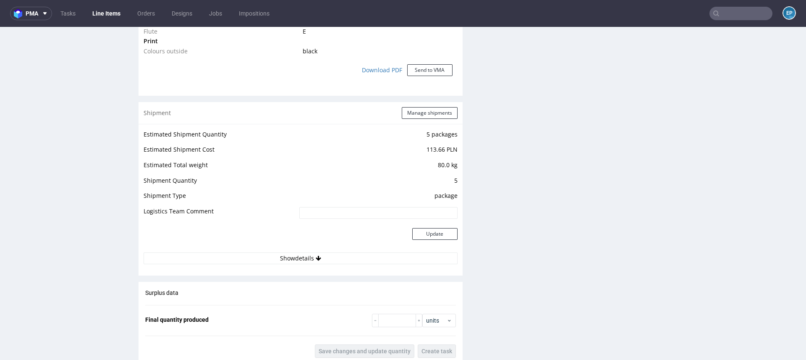
scroll to position [732, 0]
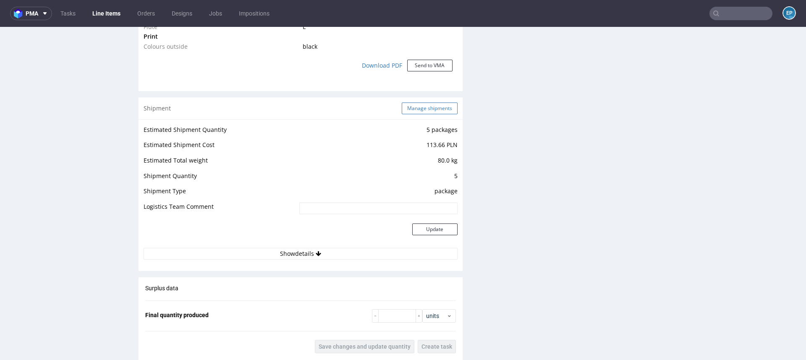
click at [413, 107] on button "Manage shipments" at bounding box center [430, 108] width 56 height 12
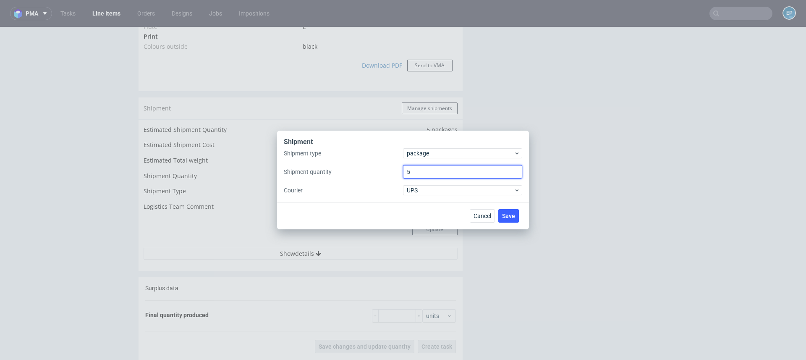
click at [417, 174] on input "5" at bounding box center [462, 171] width 119 height 13
type input "4"
click at [513, 220] on button "Save" at bounding box center [508, 215] width 21 height 13
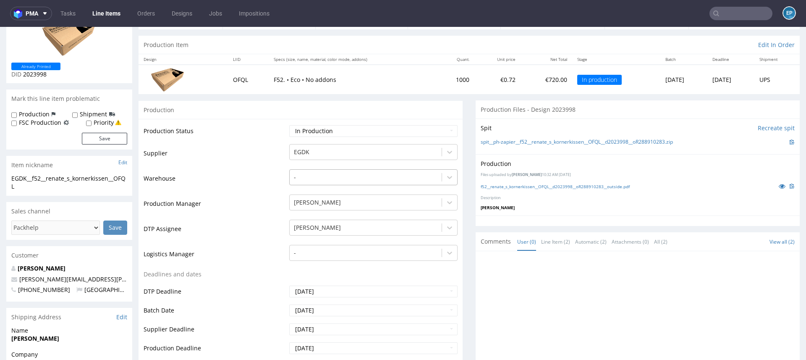
scroll to position [55, 0]
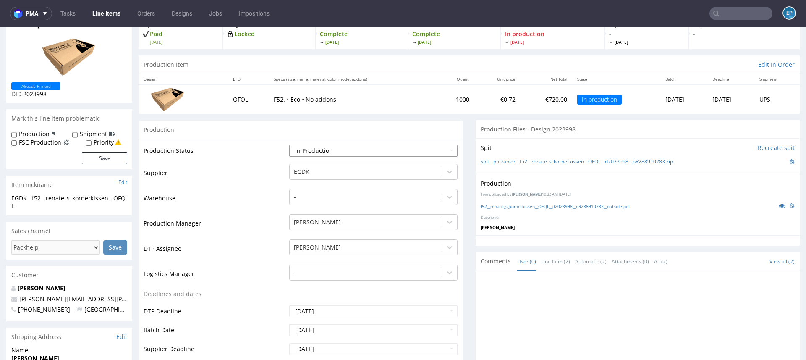
click at [353, 145] on select "Waiting for Artwork Waiting for Diecut Waiting for Mockup Waiting for DTP Waiti…" at bounding box center [373, 151] width 168 height 12
select select "production_complete"
click at [289, 145] on select "Waiting for Artwork Waiting for Diecut Waiting for Mockup Waiting for DTP Waiti…" at bounding box center [373, 151] width 168 height 12
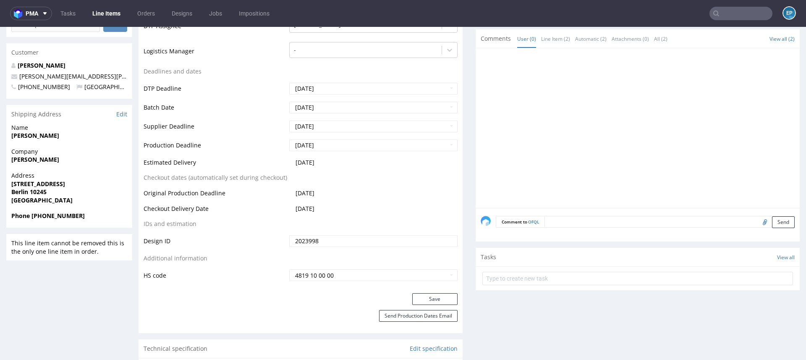
scroll to position [306, 0]
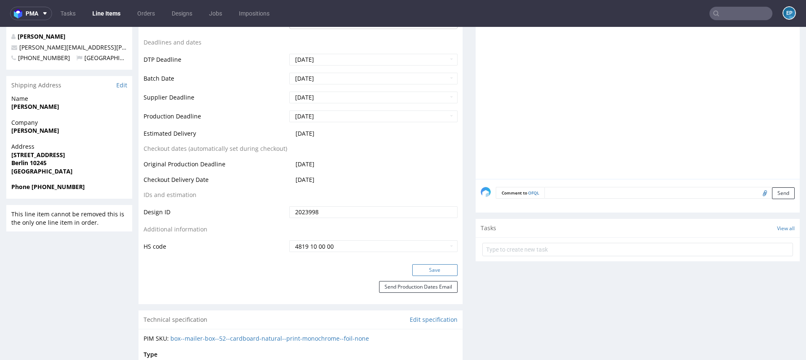
click at [427, 264] on button "Save" at bounding box center [434, 270] width 45 height 12
click at [737, 21] on nav "pma Tasks Line Items Orders Designs Jobs Impositions EP" at bounding box center [403, 13] width 806 height 27
click at [737, 14] on input "text" at bounding box center [740, 13] width 63 height 13
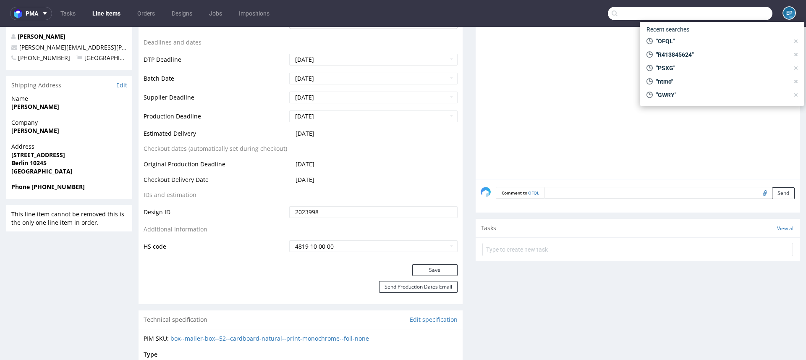
paste input "VJFT"
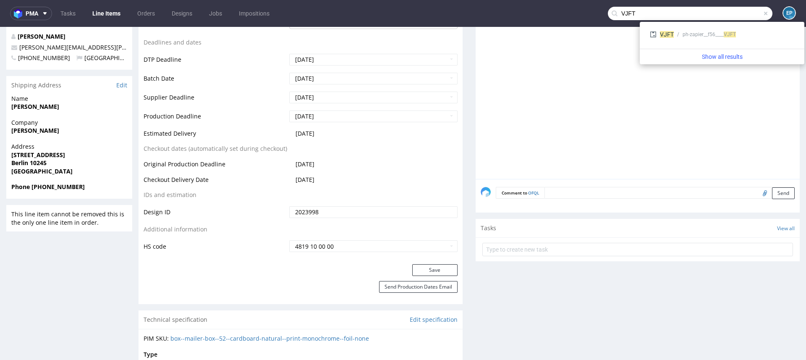
type input "VJFT"
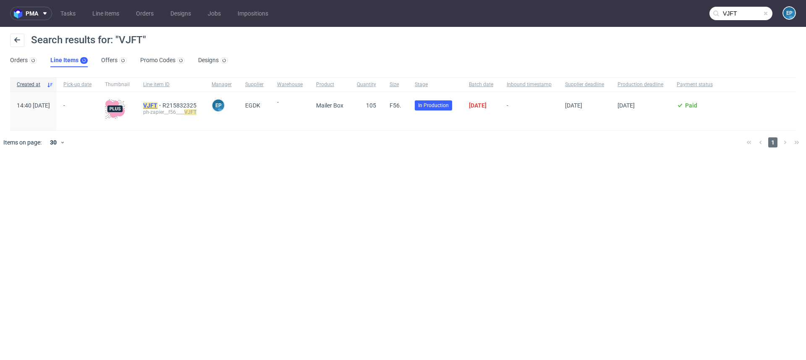
click at [157, 104] on mark "VJFT" at bounding box center [150, 105] width 14 height 7
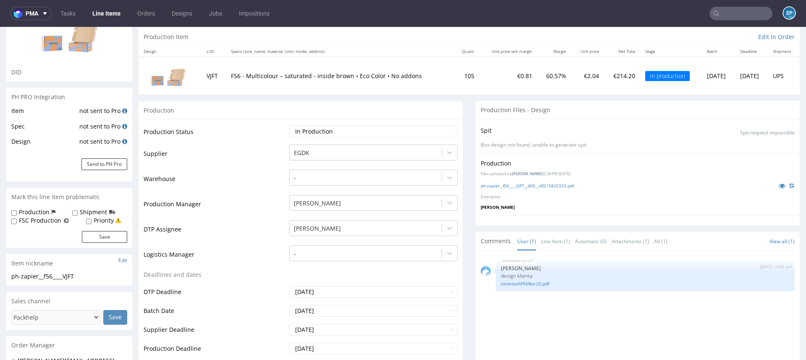
scroll to position [96, 0]
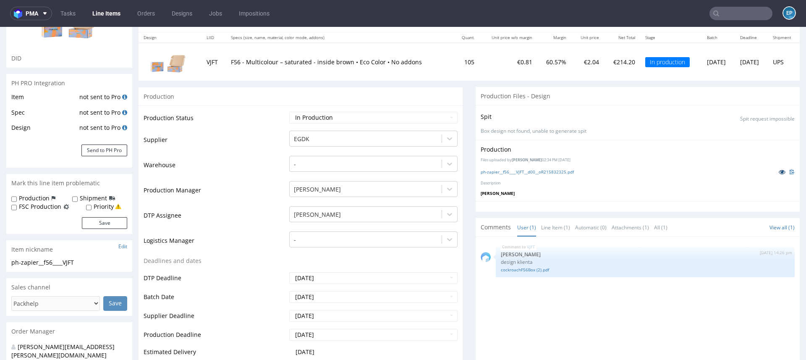
click at [779, 173] on icon at bounding box center [782, 172] width 7 height 6
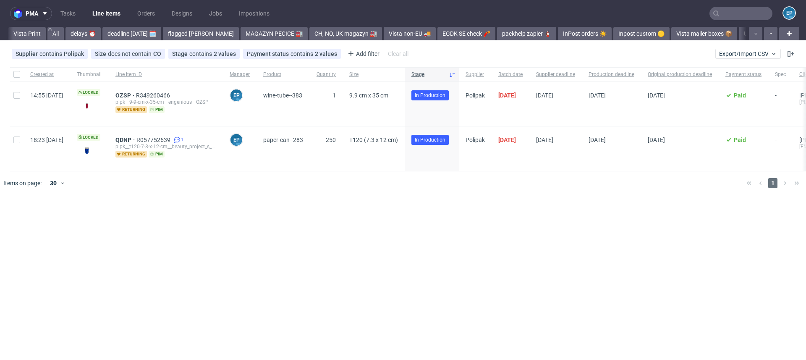
click at [751, 13] on input "text" at bounding box center [740, 13] width 63 height 13
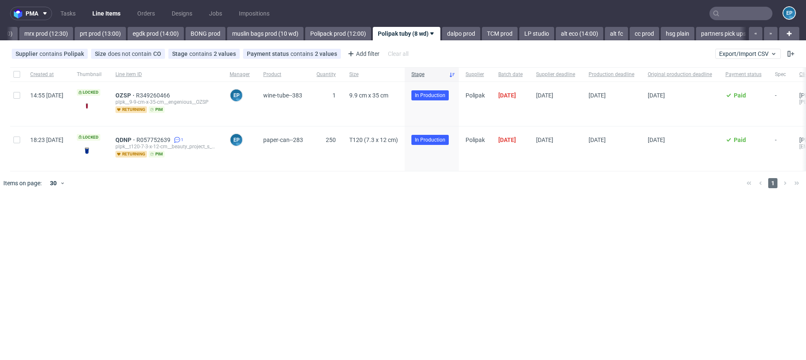
paste input "WKYL"
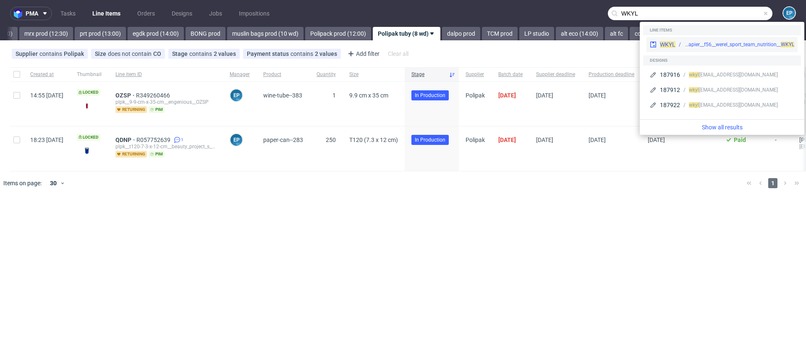
type input "WKYL"
click at [671, 43] on span "WKYL" at bounding box center [668, 44] width 16 height 7
